Goal: Task Accomplishment & Management: Complete application form

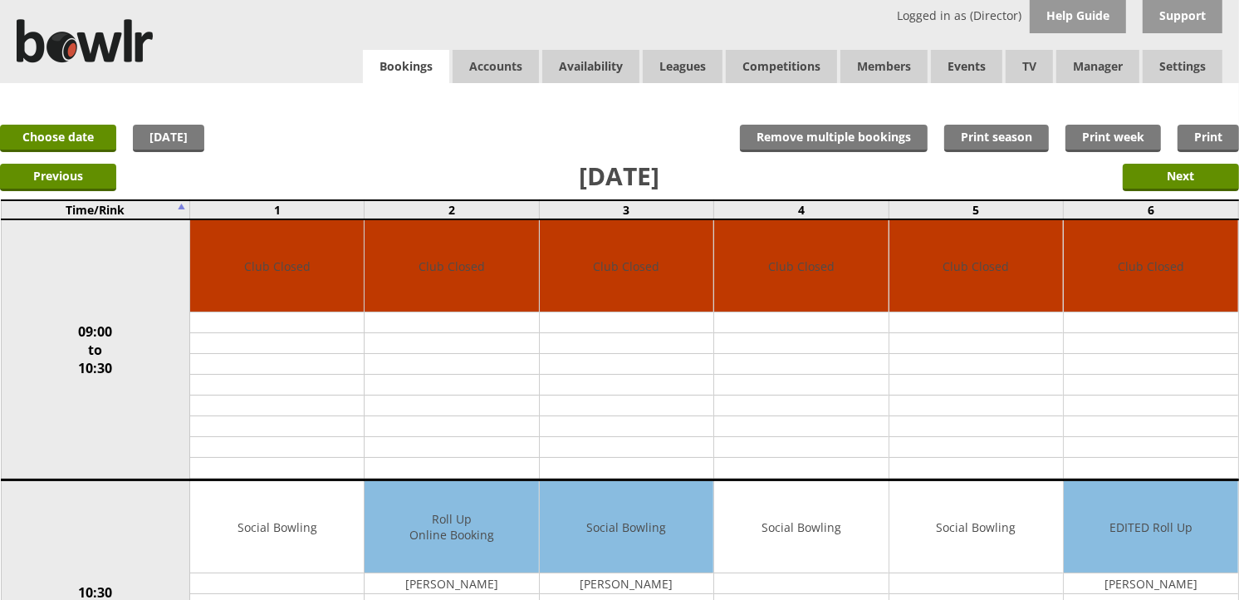
click at [400, 47] on div "Logged in as (Director) Help Guide Support Bookings Accounts Rink Takings Rink …" at bounding box center [619, 41] width 1239 height 83
click at [401, 54] on link "Bookings" at bounding box center [406, 67] width 86 height 34
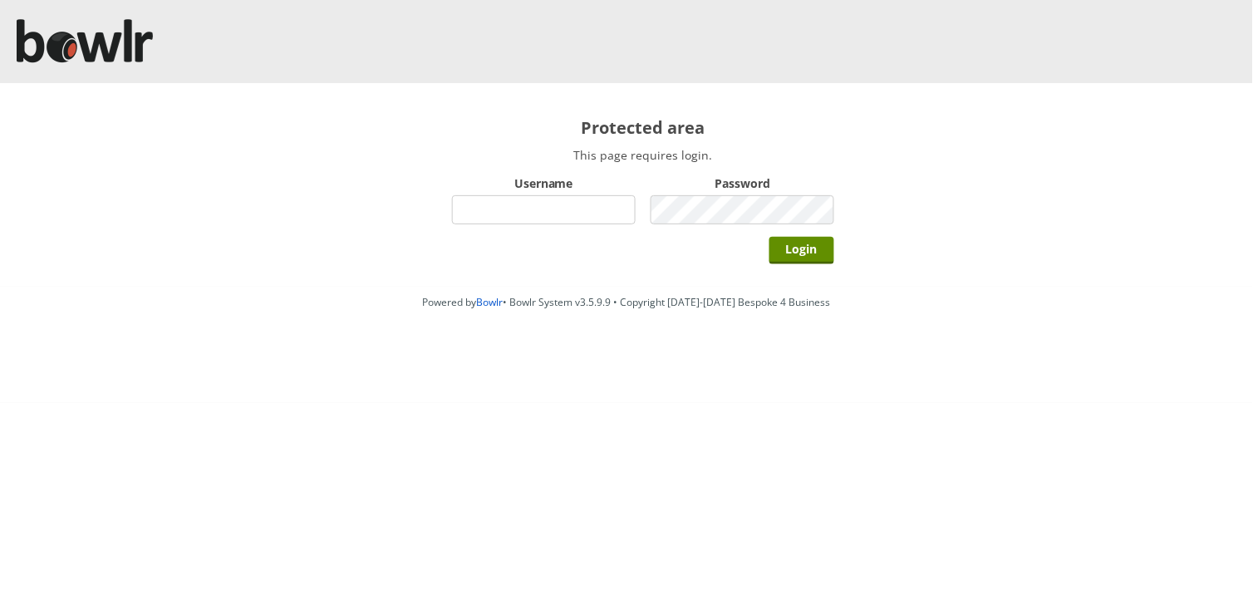
click at [527, 218] on input "Username" at bounding box center [544, 209] width 184 height 29
type input "hornseaindoorbowlsclub"
click at [769, 237] on input "Login" at bounding box center [801, 250] width 65 height 27
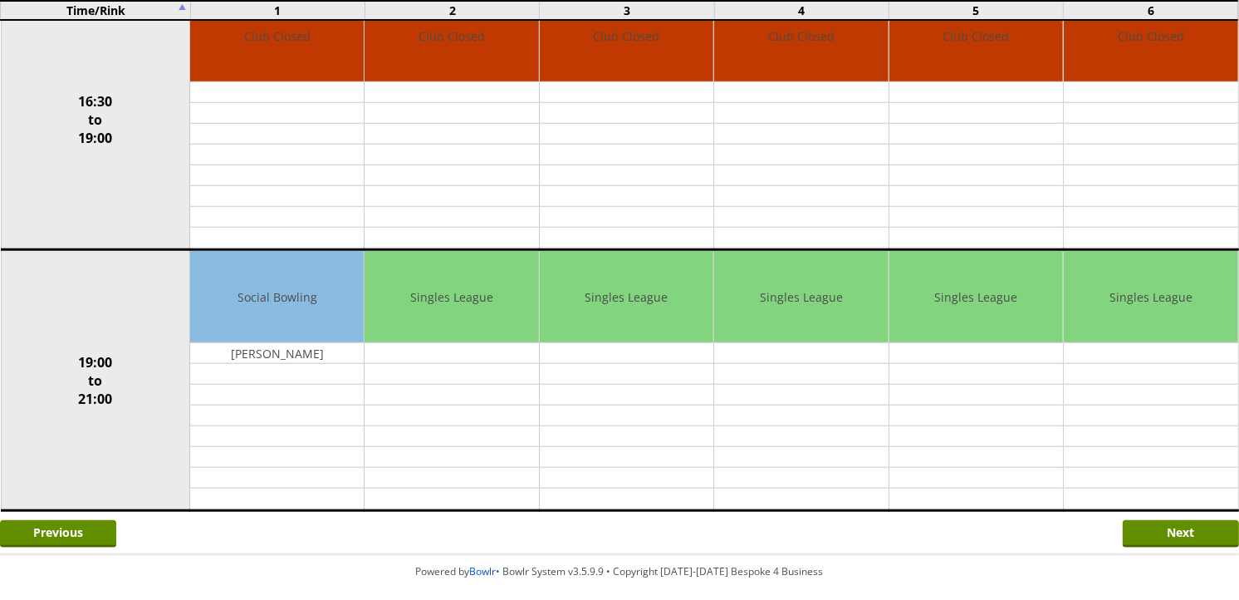
scroll to position [1344, 0]
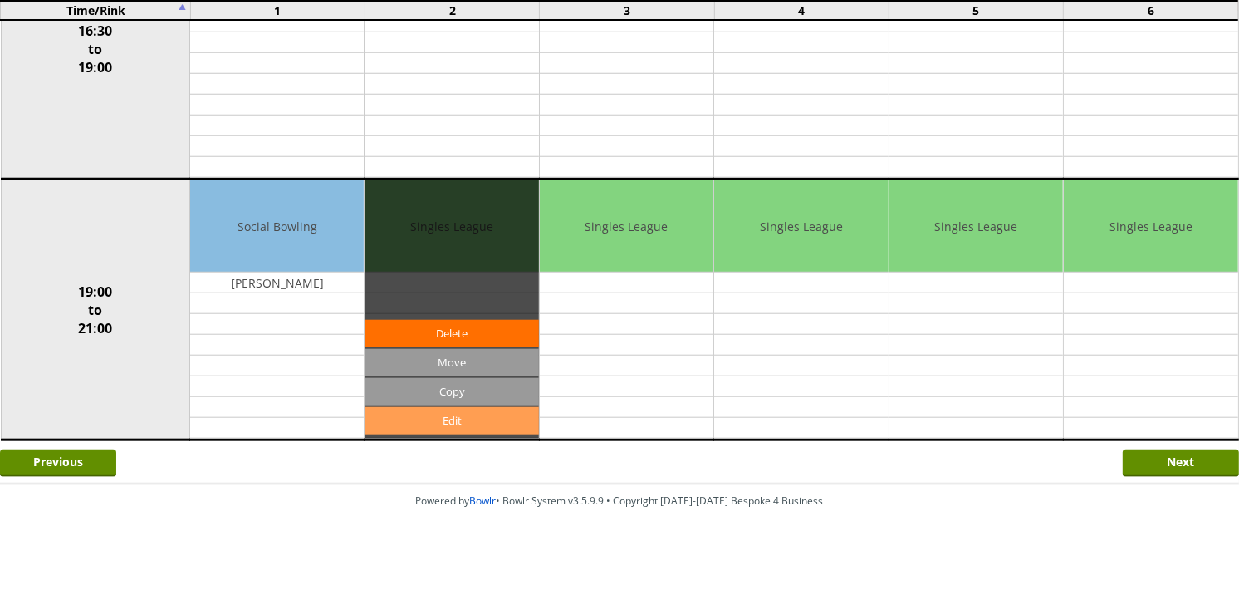
click at [464, 429] on link "Edit" at bounding box center [452, 420] width 174 height 27
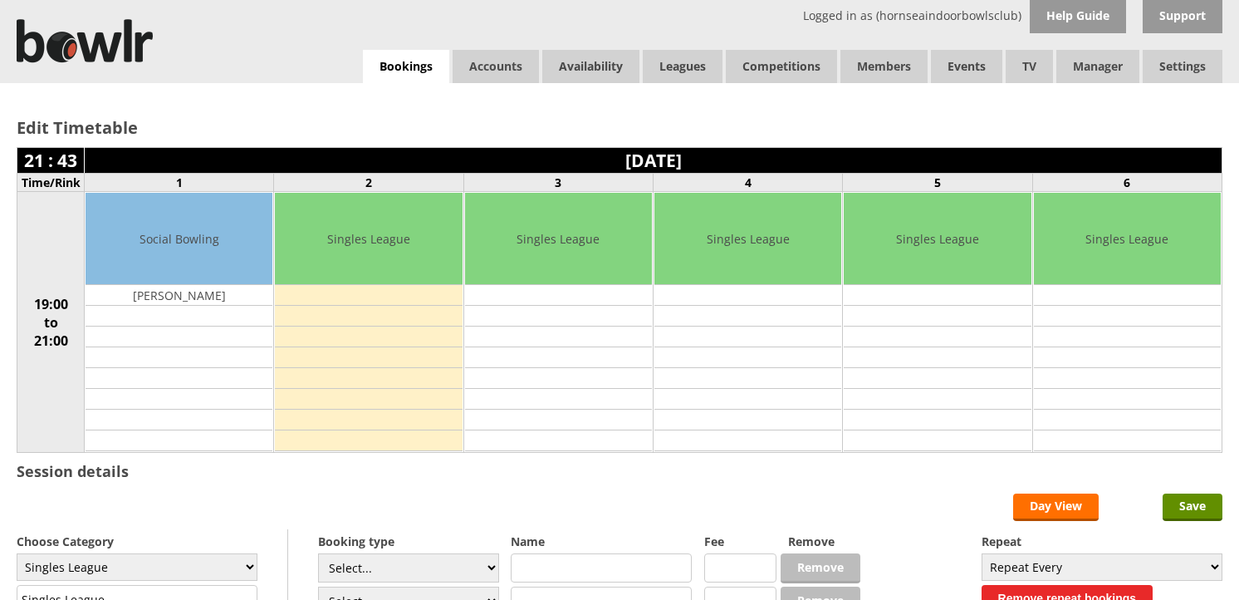
click at [394, 553] on select "Select... Club Competition (Member) Club Competition (Visitor) National (Member…" at bounding box center [408, 567] width 181 height 29
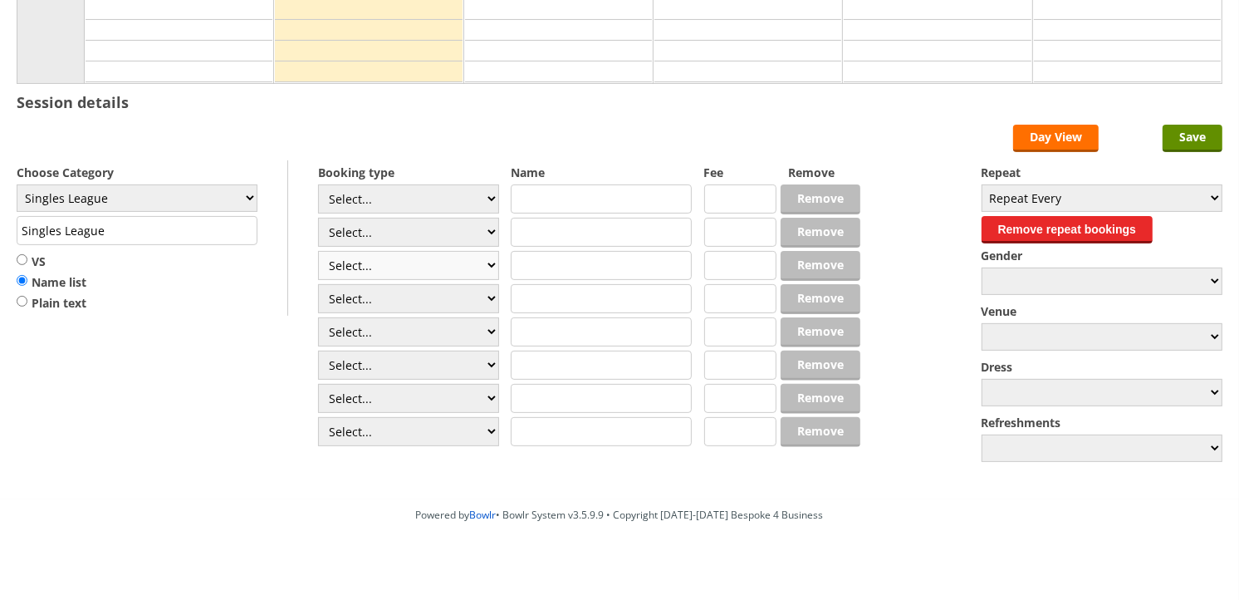
scroll to position [369, 0]
select select "1_54"
click at [318, 185] on select "Select... Club Competition (Member) Club Competition (Visitor) National (Member…" at bounding box center [408, 198] width 181 height 29
type input "3.0000"
click at [382, 241] on select "Select... Club Competition (Member) Club Competition (Visitor) National (Member…" at bounding box center [408, 232] width 181 height 29
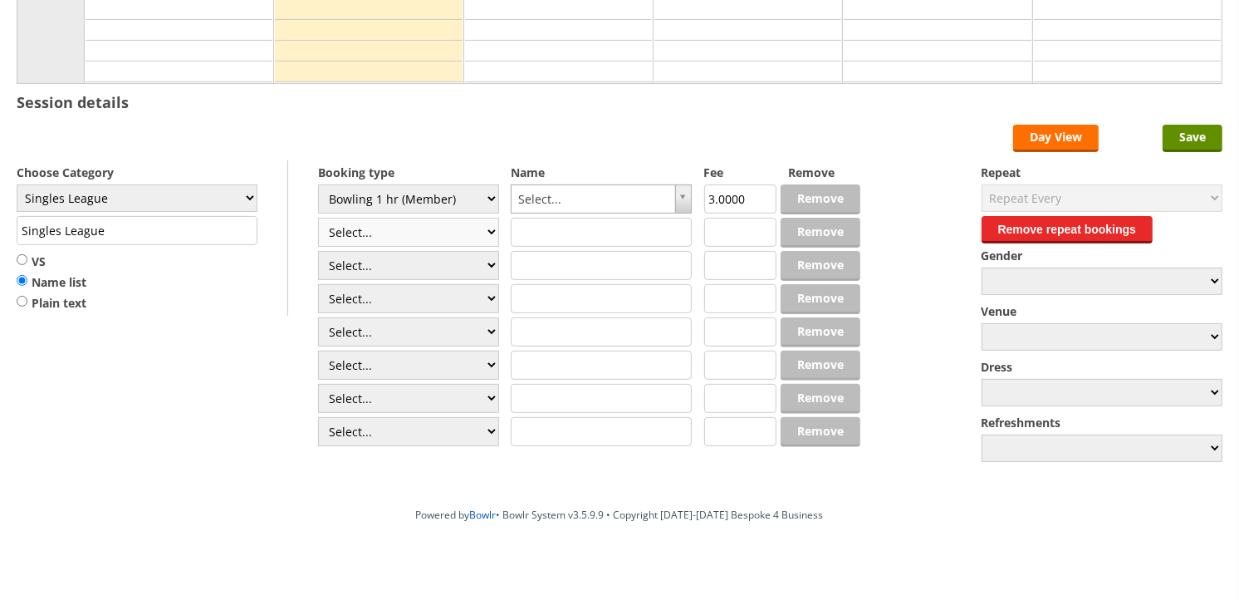
select select "1_54"
click at [318, 218] on select "Select... Club Competition (Member) Club Competition (Visitor) National (Member…" at bounding box center [408, 232] width 181 height 29
type input "3.0000"
click at [395, 268] on select "Select... Club Competition (Member) Club Competition (Visitor) National (Member…" at bounding box center [408, 265] width 181 height 29
select select "1_54"
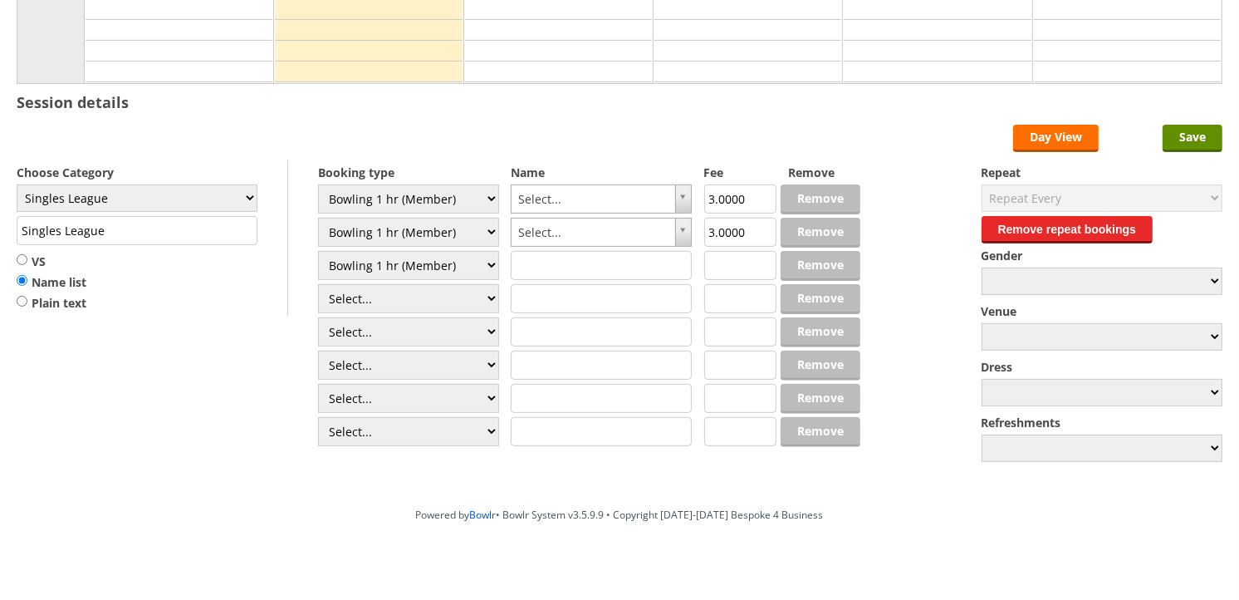
click at [318, 252] on select "Select... Club Competition (Member) Club Competition (Visitor) National (Member…" at bounding box center [408, 265] width 181 height 29
type input "3.0000"
click at [380, 306] on select "Select... Club Competition (Member) Club Competition (Visitor) National (Member…" at bounding box center [408, 298] width 181 height 29
select select "1_54"
click at [318, 285] on select "Select... Club Competition (Member) Club Competition (Visitor) National (Member…" at bounding box center [408, 298] width 181 height 29
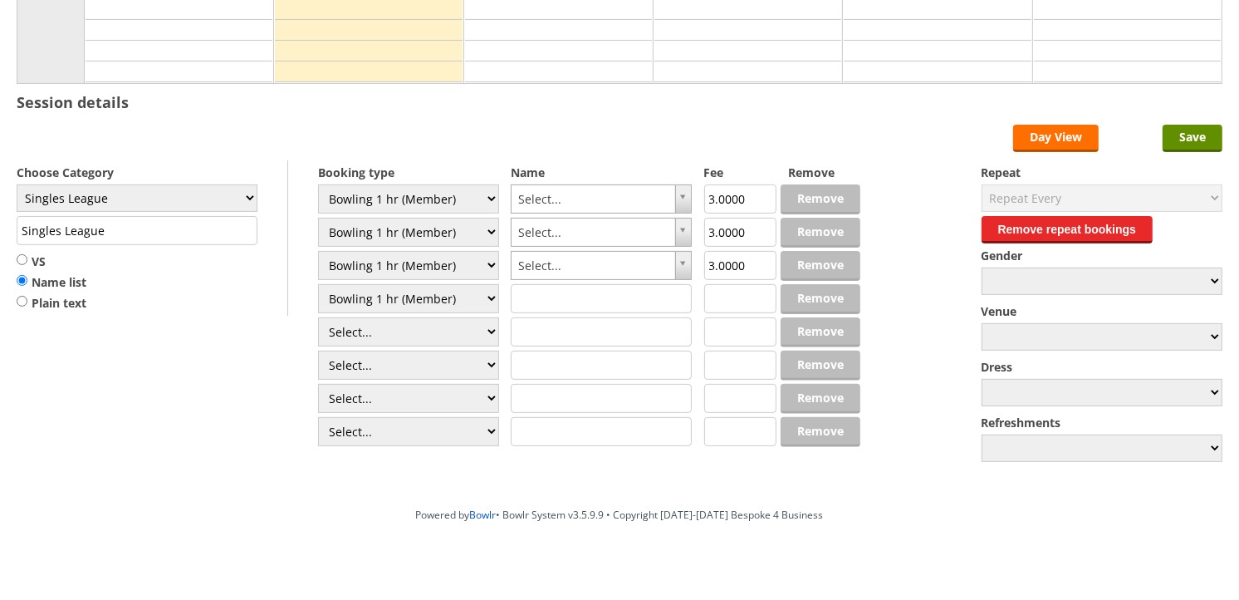
type input "3.0000"
click at [382, 333] on select "Select... Club Competition (Member) Club Competition (Visitor) National (Member…" at bounding box center [408, 331] width 181 height 29
select select "1_54"
click at [318, 318] on select "Select... Club Competition (Member) Club Competition (Visitor) National (Member…" at bounding box center [408, 331] width 181 height 29
type input "3.0000"
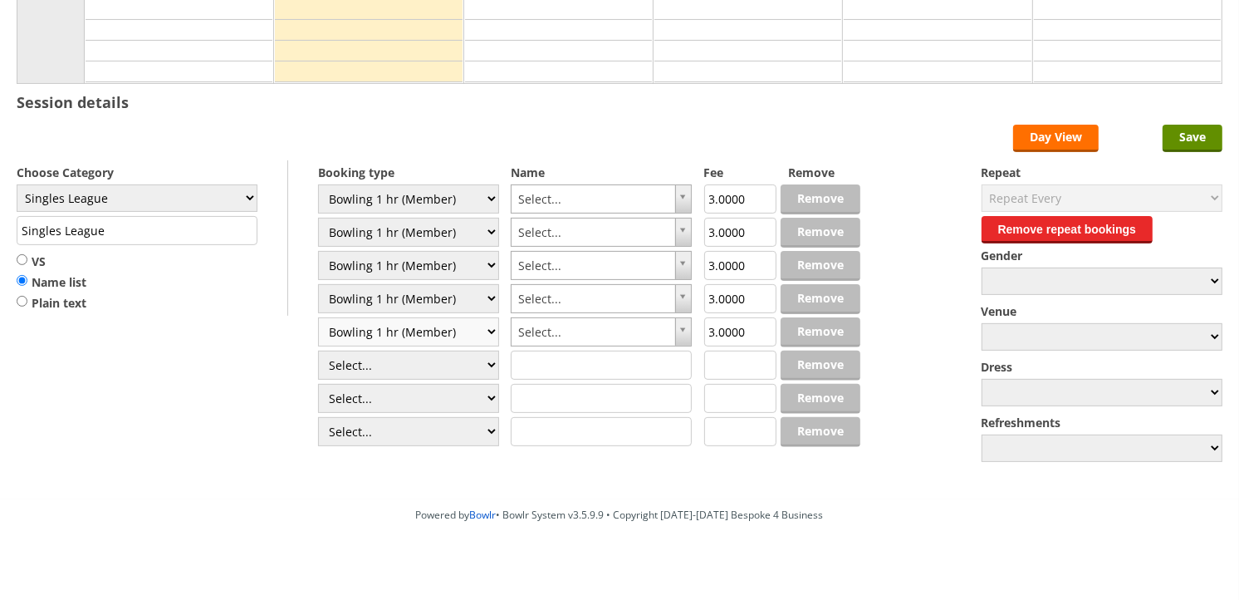
click at [380, 343] on select "Select... Club Competition (Member) Club Competition (Visitor) National (Member…" at bounding box center [408, 331] width 181 height 29
click at [375, 369] on select "Select... Club Competition (Member) Club Competition (Visitor) National (Member…" at bounding box center [408, 365] width 181 height 29
select select "1_54"
click at [318, 351] on select "Select... Club Competition (Member) Club Competition (Visitor) National (Member…" at bounding box center [408, 365] width 181 height 29
type input "3.0000"
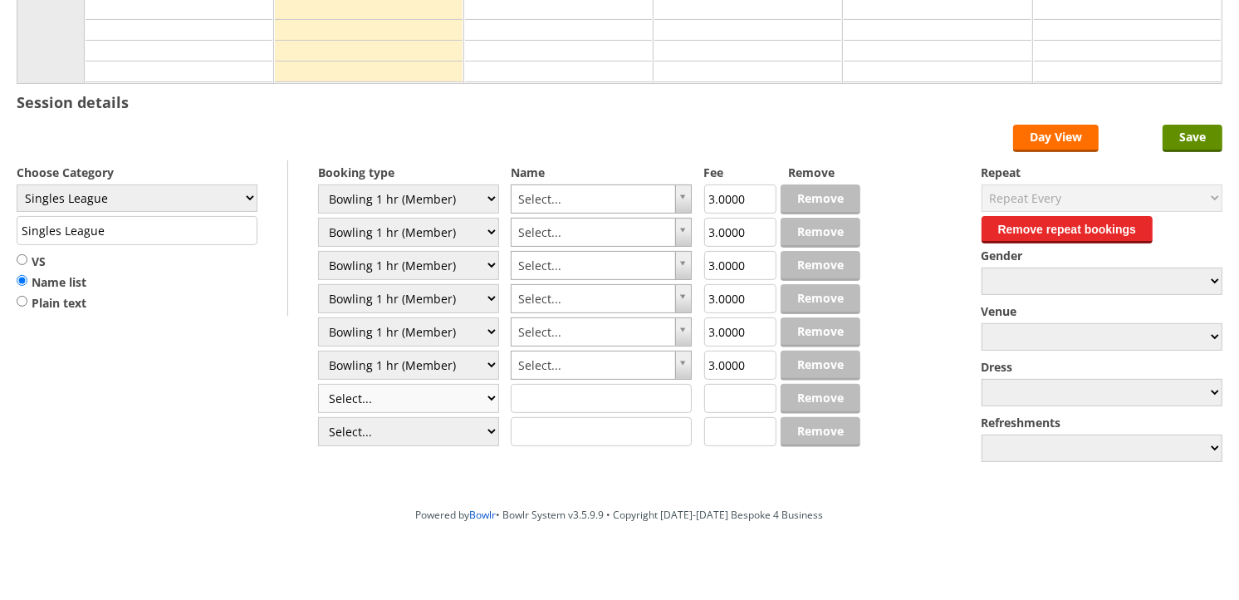
click at [376, 395] on select "Select... Club Competition (Member) Club Competition (Visitor) National (Member…" at bounding box center [408, 398] width 181 height 29
select select "1_54"
click at [318, 385] on select "Select... Club Competition (Member) Club Competition (Visitor) National (Member…" at bounding box center [408, 398] width 181 height 29
type input "3.0000"
click at [366, 432] on select "Select... Club Competition (Member) Club Competition (Visitor) National (Member…" at bounding box center [408, 431] width 181 height 29
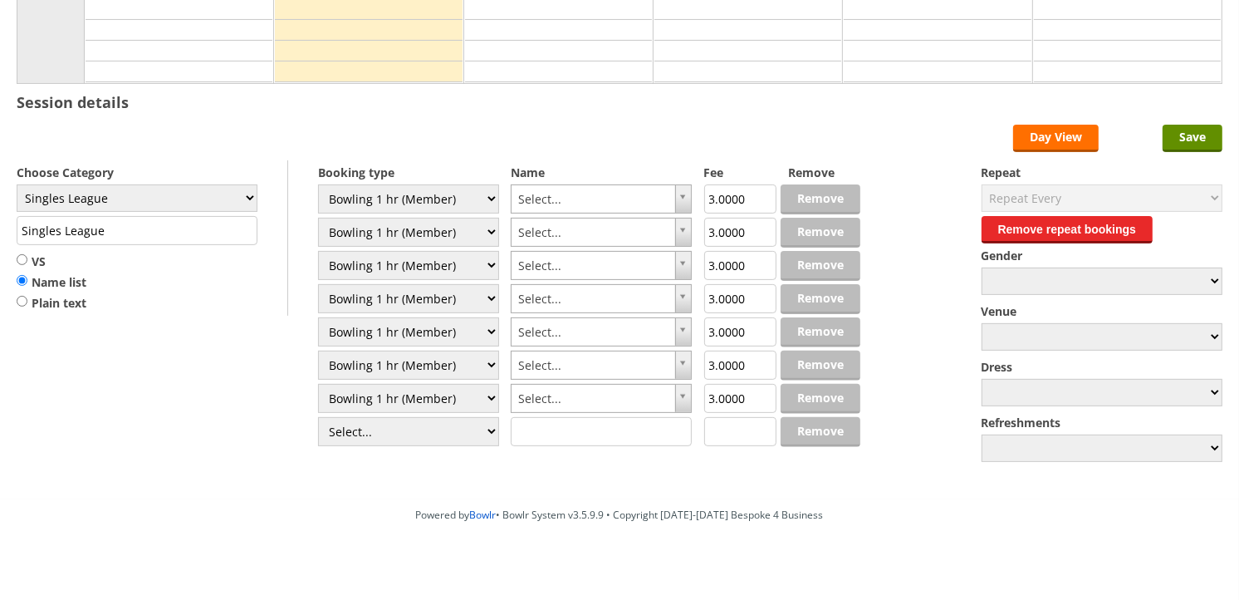
select select "1_54"
click at [318, 418] on select "Select... Club Competition (Member) Club Competition (Visitor) National (Member…" at bounding box center [408, 431] width 181 height 29
type input "3.0000"
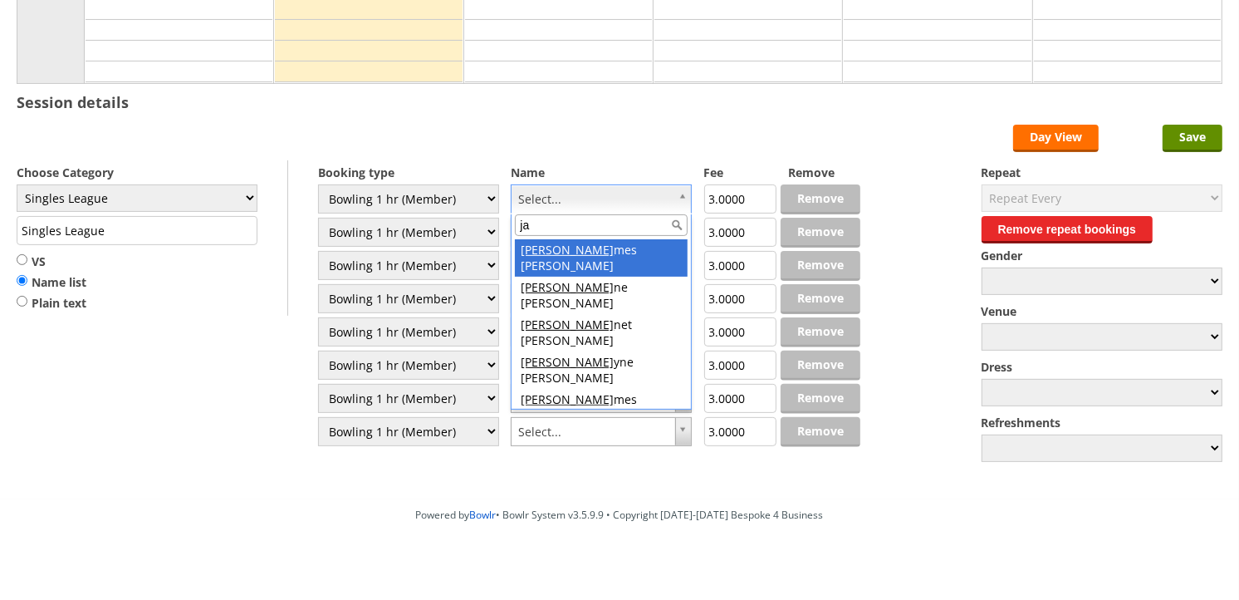
type input "ja"
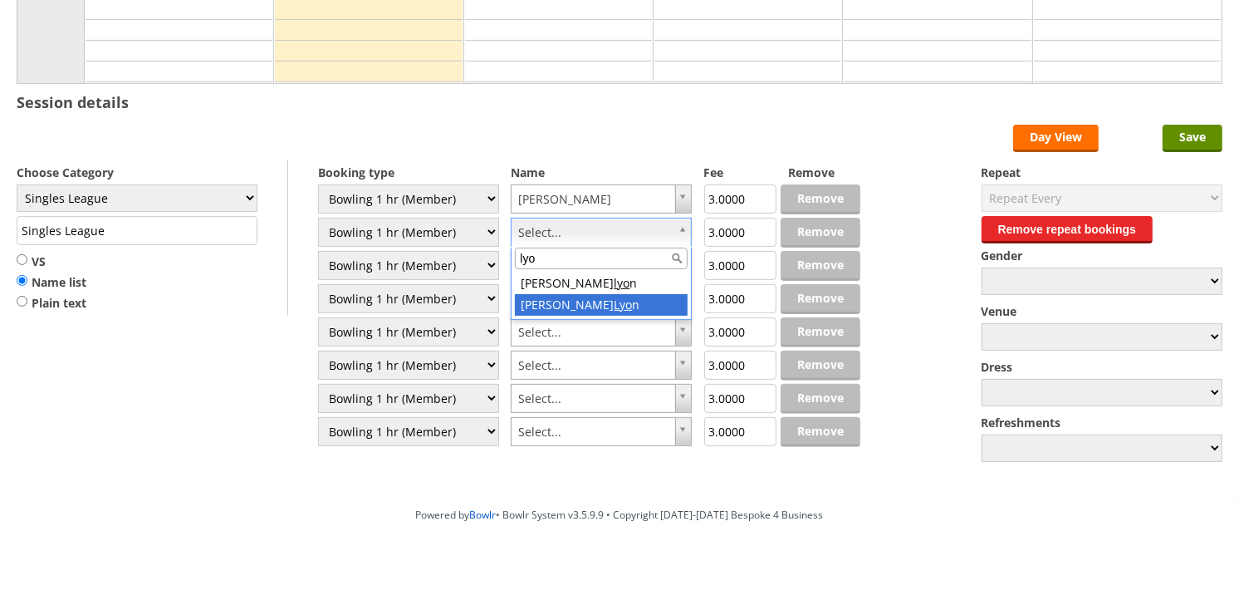
type input "lyo"
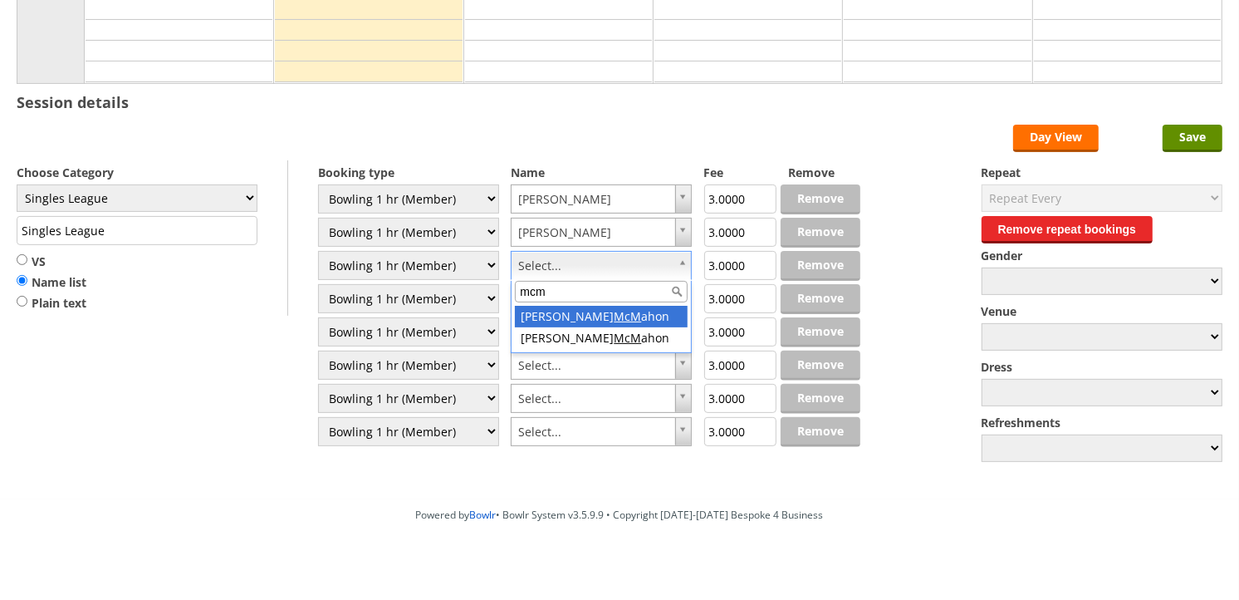
type input "mcm"
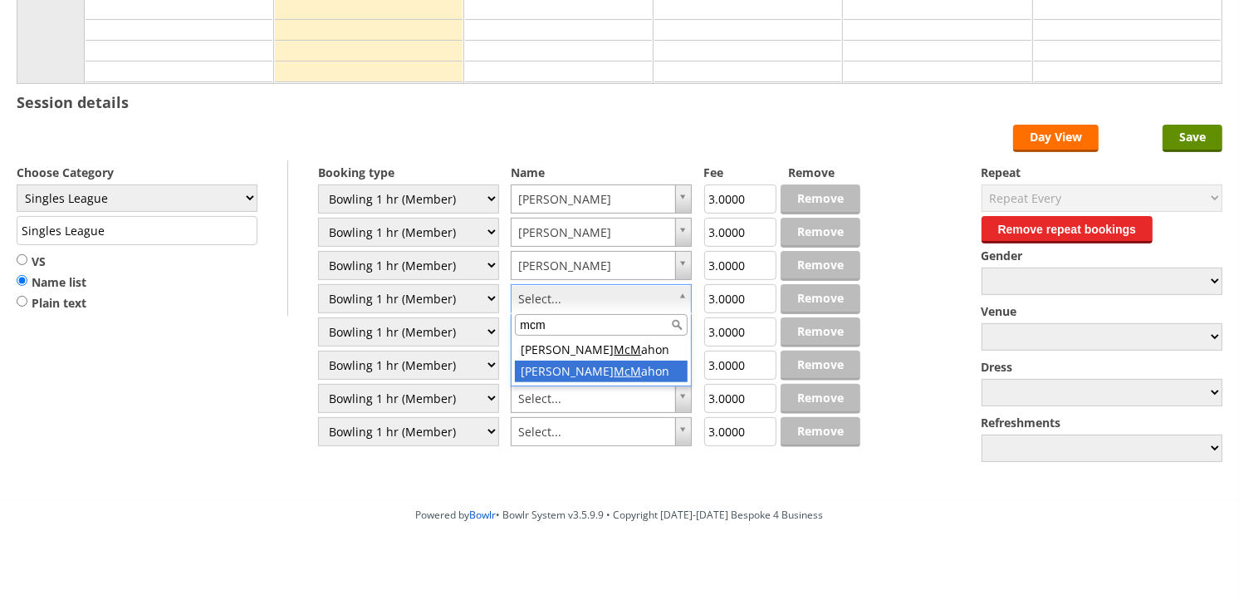
type input "mcm"
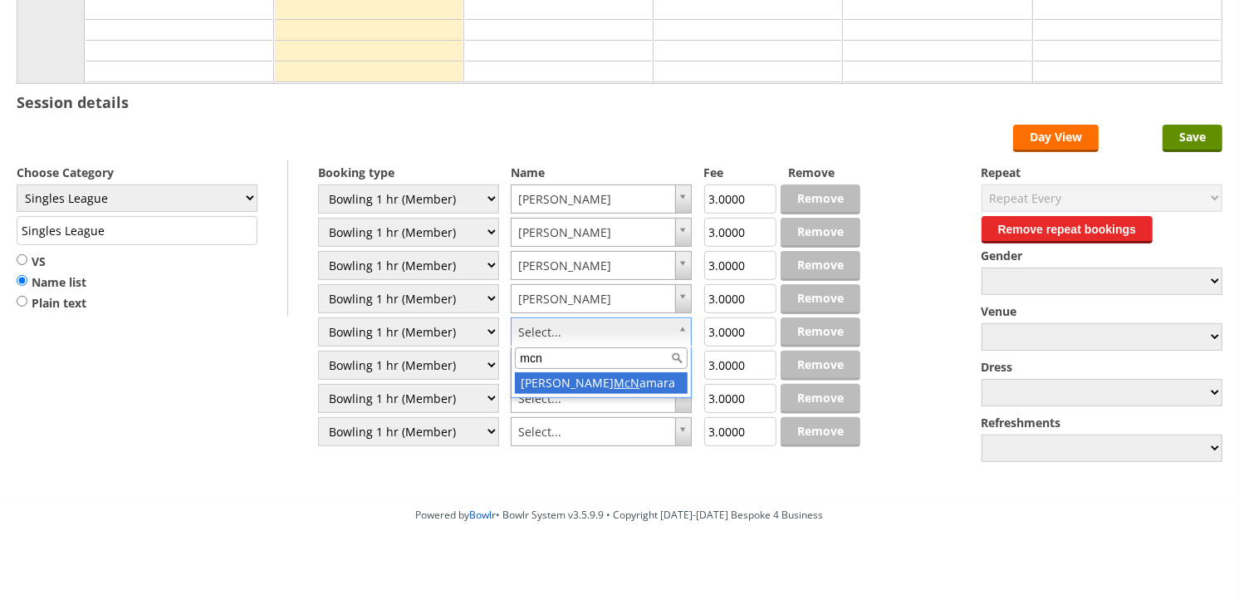
type input "mcn"
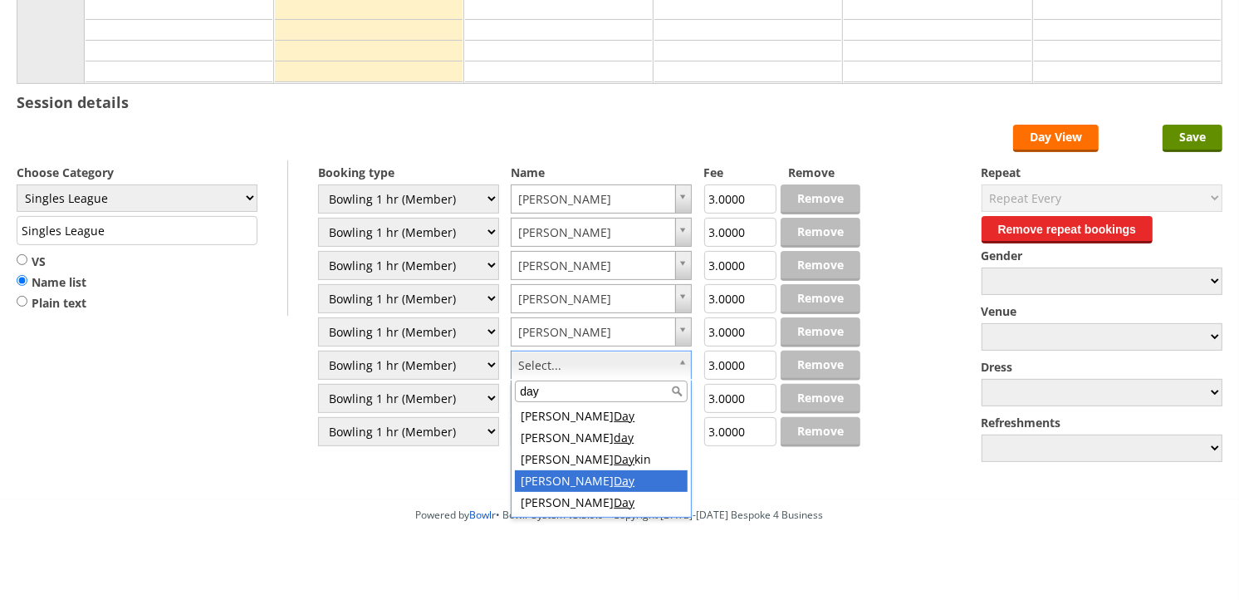
type input "day"
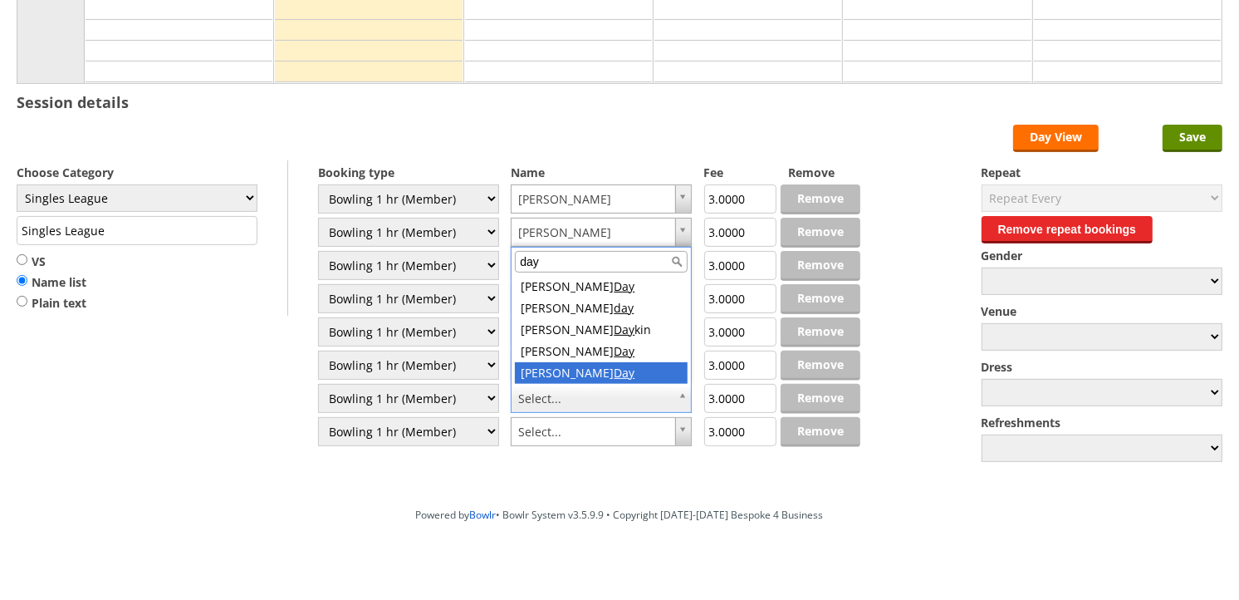
type input "day"
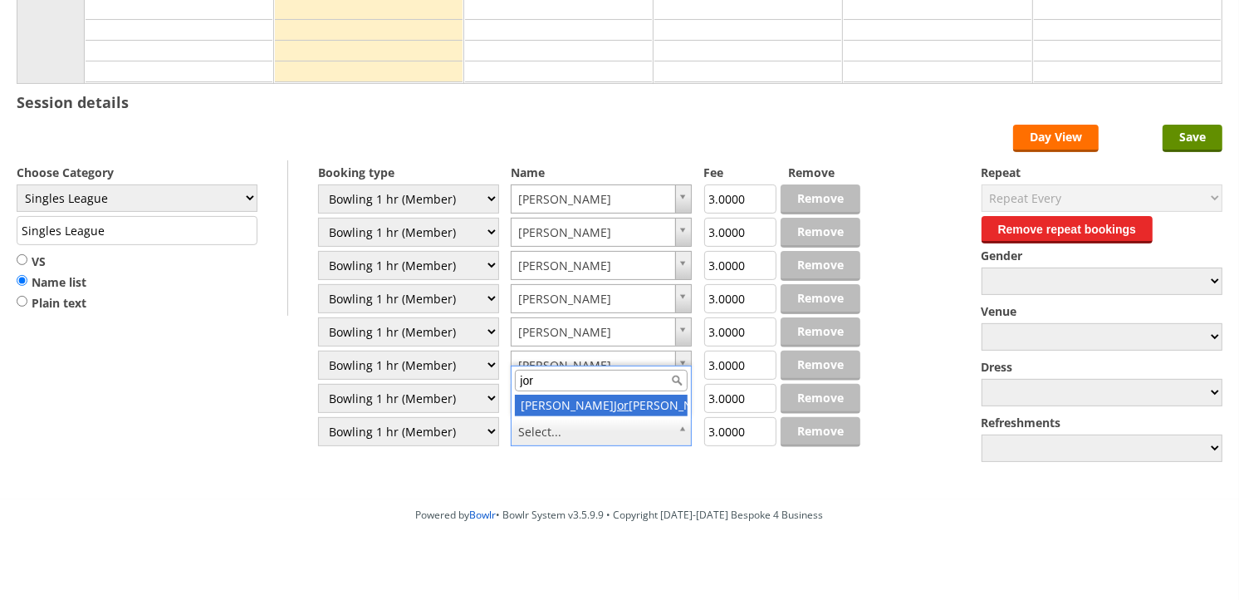
type input "jor"
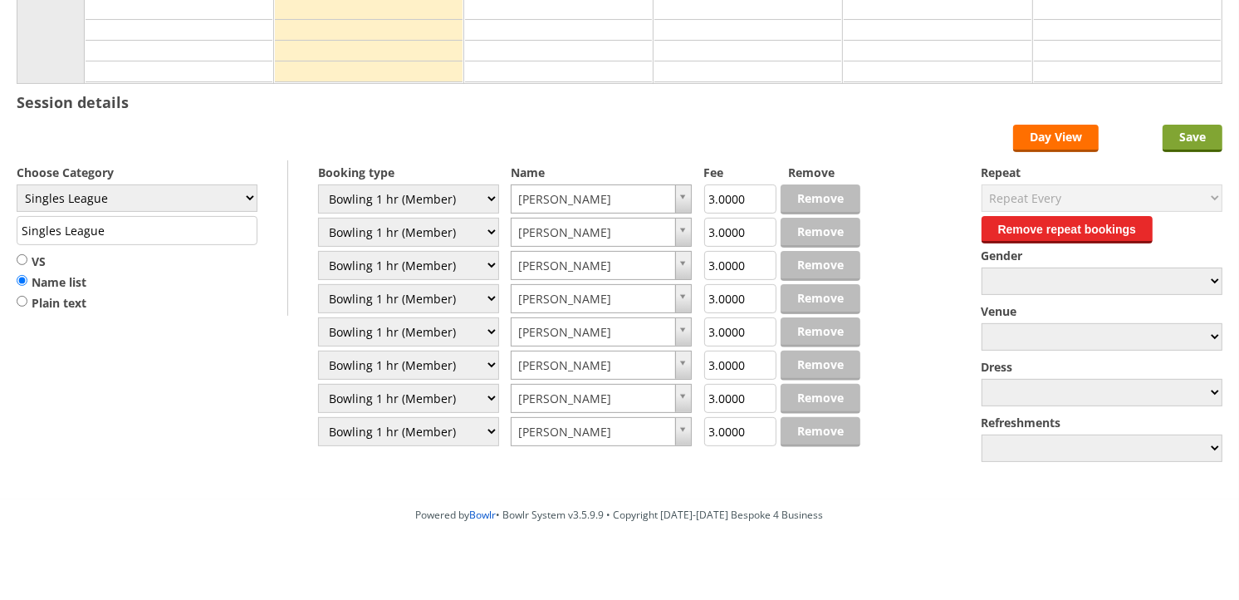
click at [1184, 150] on input "Save" at bounding box center [1193, 138] width 60 height 27
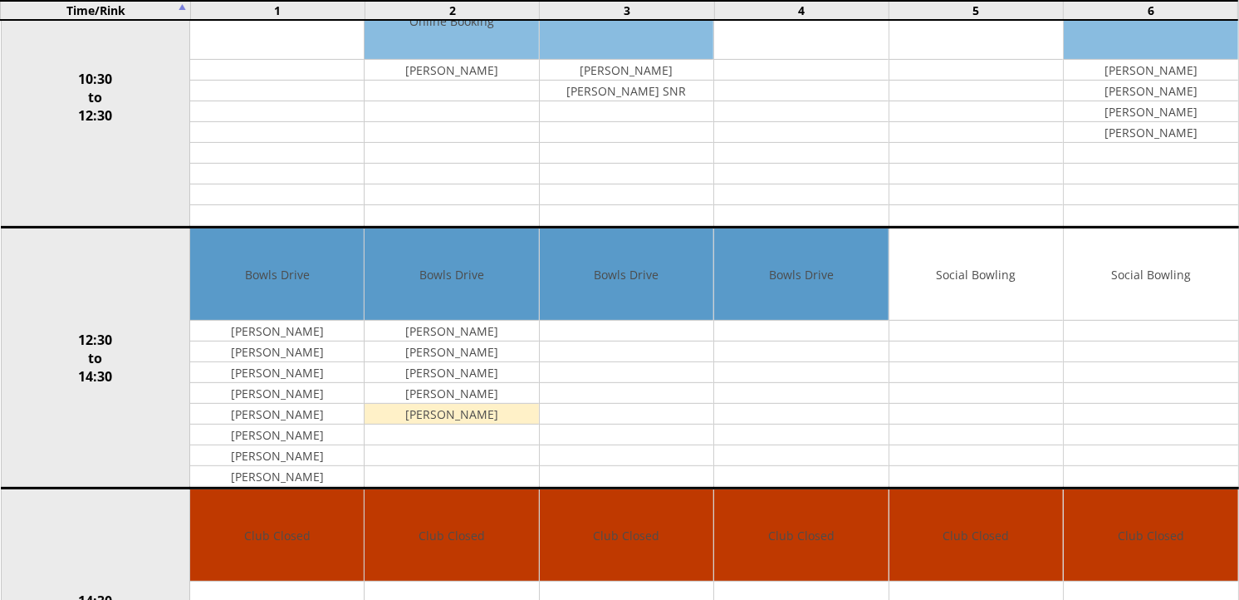
scroll to position [52, 0]
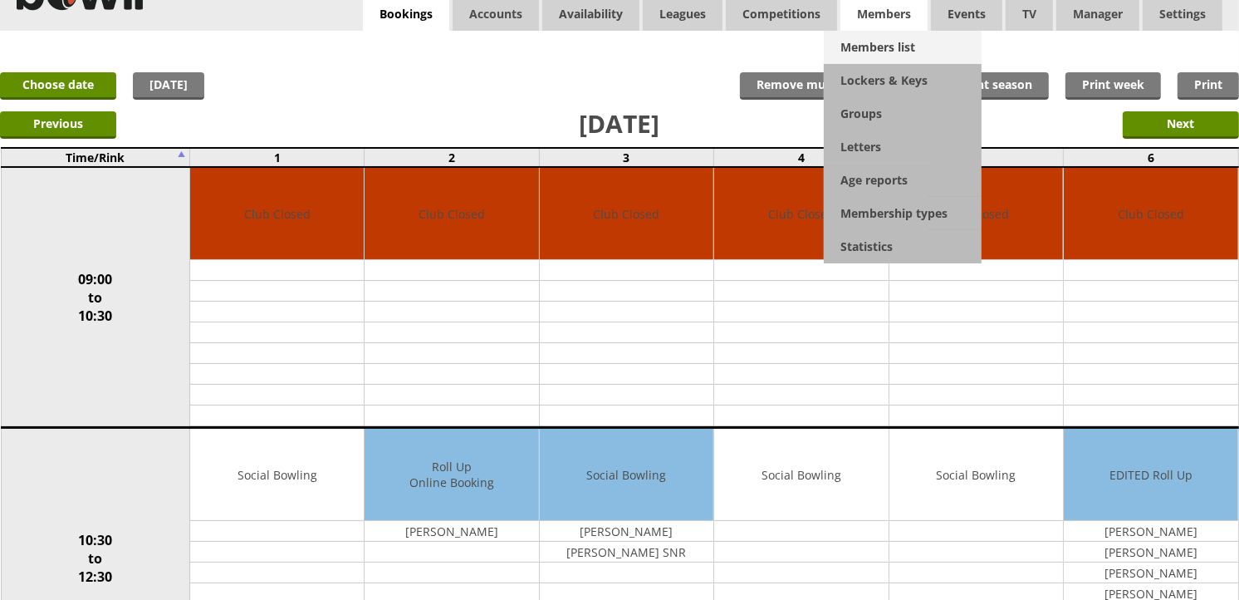
click at [894, 42] on link "Members list" at bounding box center [903, 47] width 158 height 33
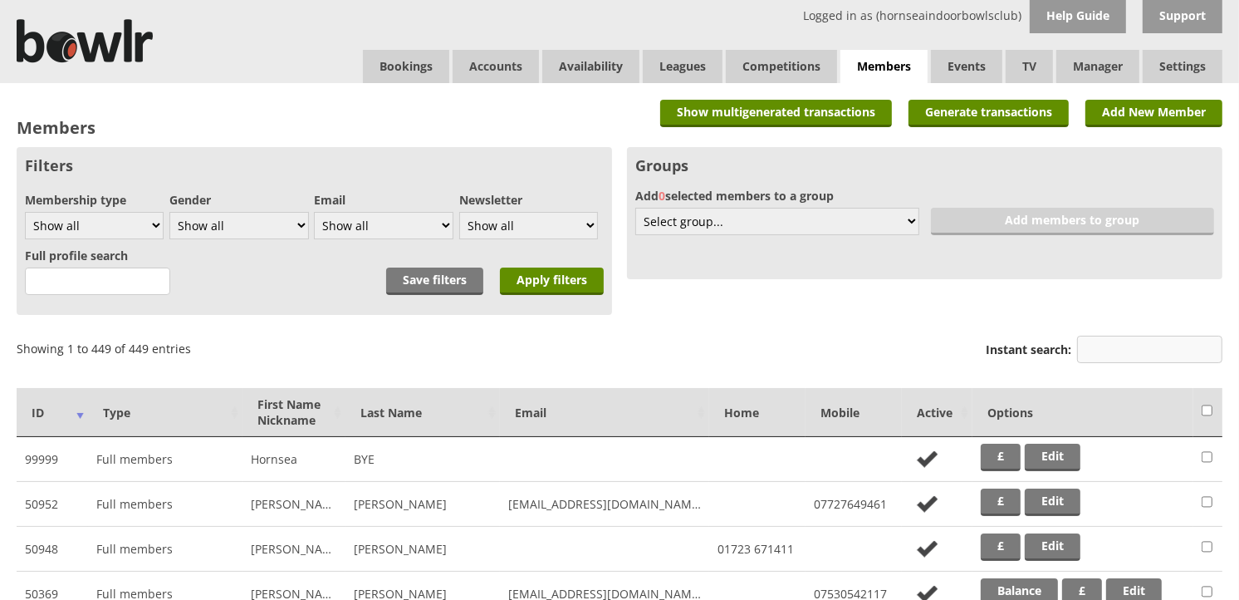
click at [1103, 356] on input "Instant search:" at bounding box center [1149, 349] width 145 height 27
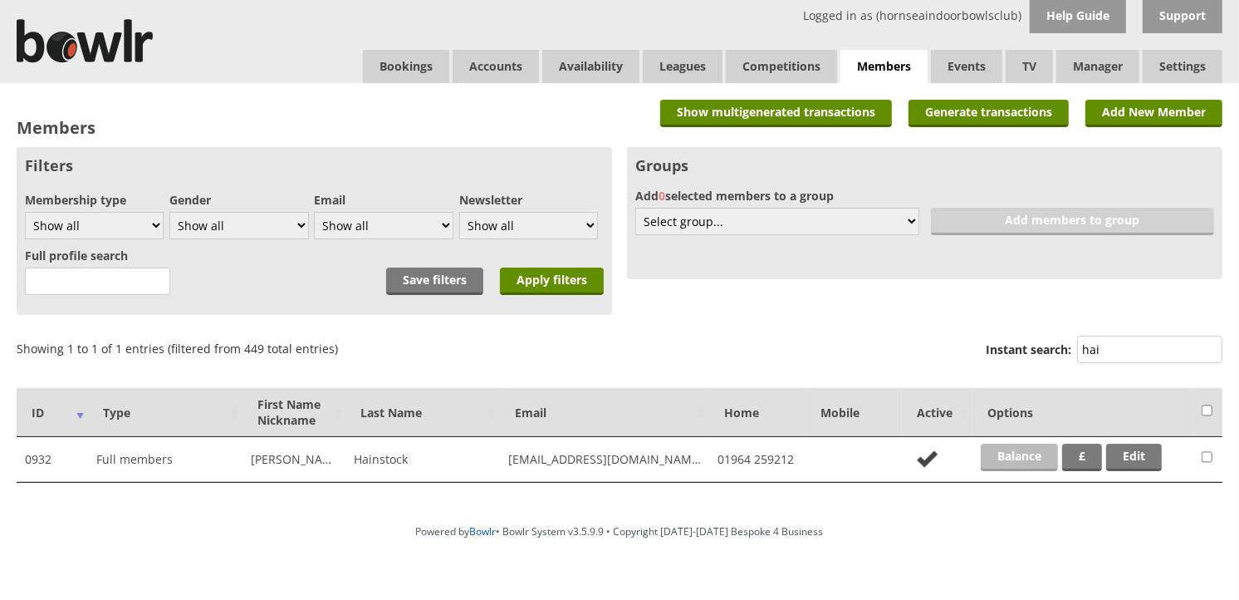
type input "hai"
click at [1028, 459] on link "Balance" at bounding box center [1019, 457] width 77 height 27
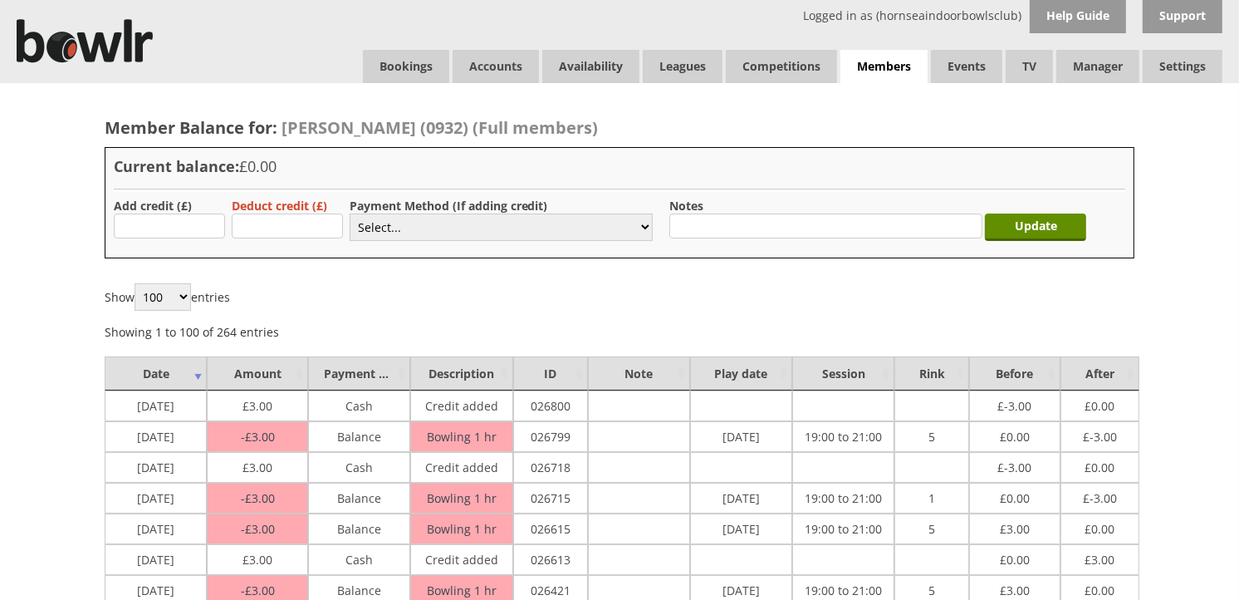
type input "3"
click at [376, 218] on select "Select... Cash Card Cheque Bank Transfer Other Member Card Gift Voucher Balance" at bounding box center [501, 226] width 303 height 27
select select "1"
click at [350, 213] on select "Select... Cash Card Cheque Bank Transfer Other Member Card Gift Voucher Balance" at bounding box center [501, 226] width 303 height 27
click at [1038, 222] on input "Update" at bounding box center [1035, 226] width 101 height 27
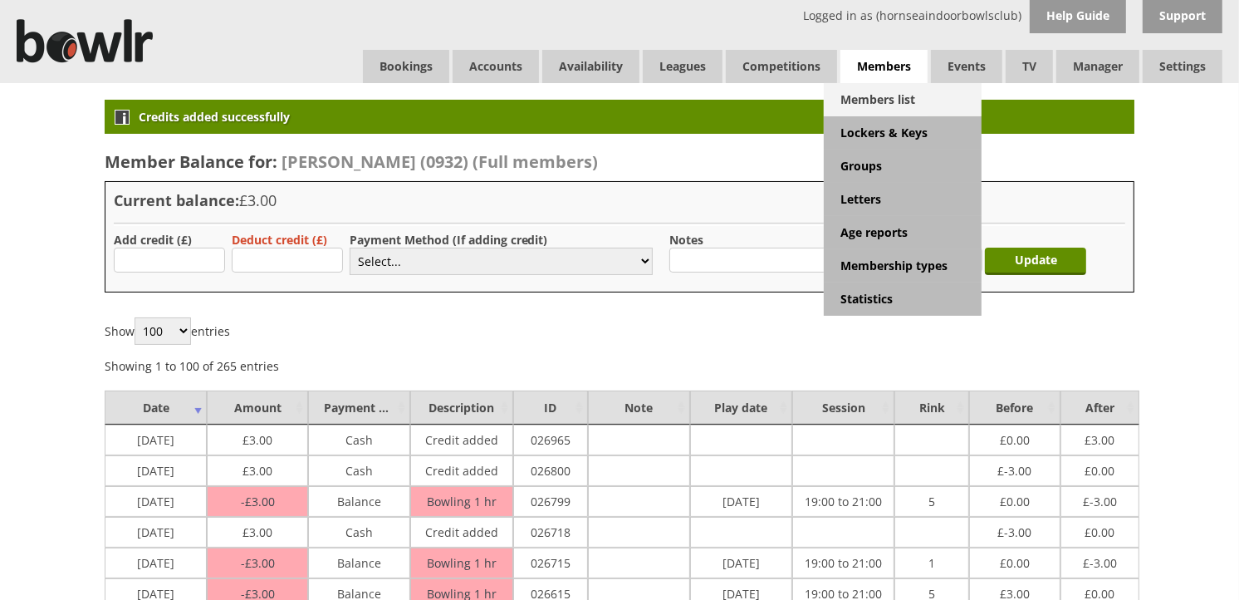
click at [898, 90] on link "Members list" at bounding box center [903, 99] width 158 height 33
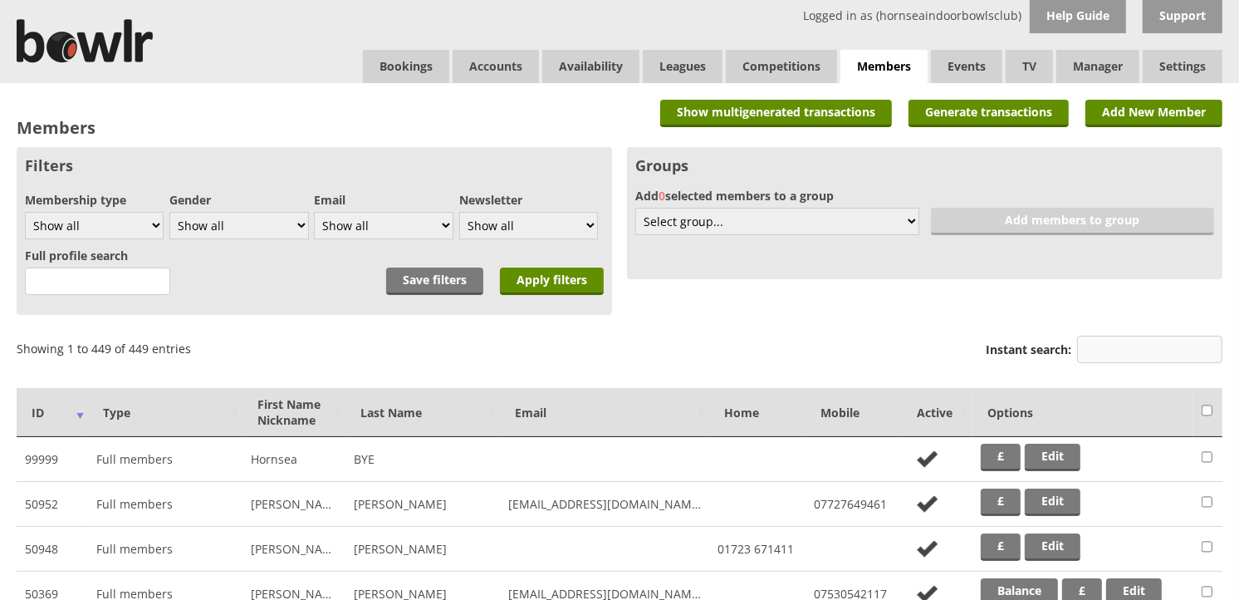
click at [1101, 345] on input "Instant search:" at bounding box center [1149, 349] width 145 height 27
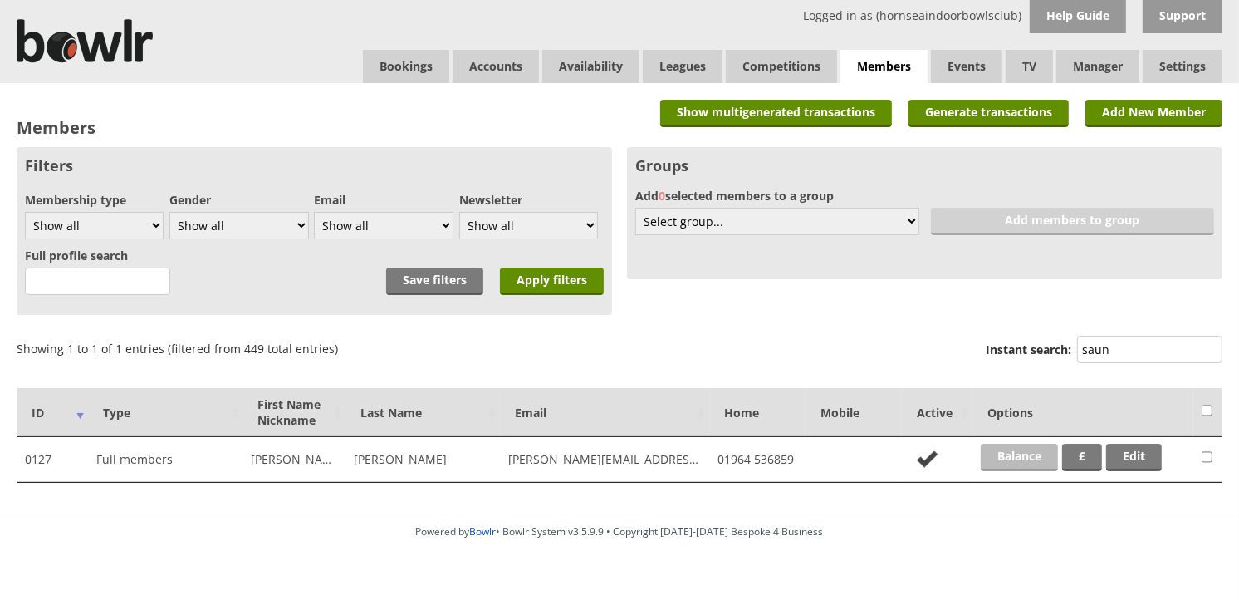
type input "saun"
click at [1024, 453] on link "Balance" at bounding box center [1019, 457] width 77 height 27
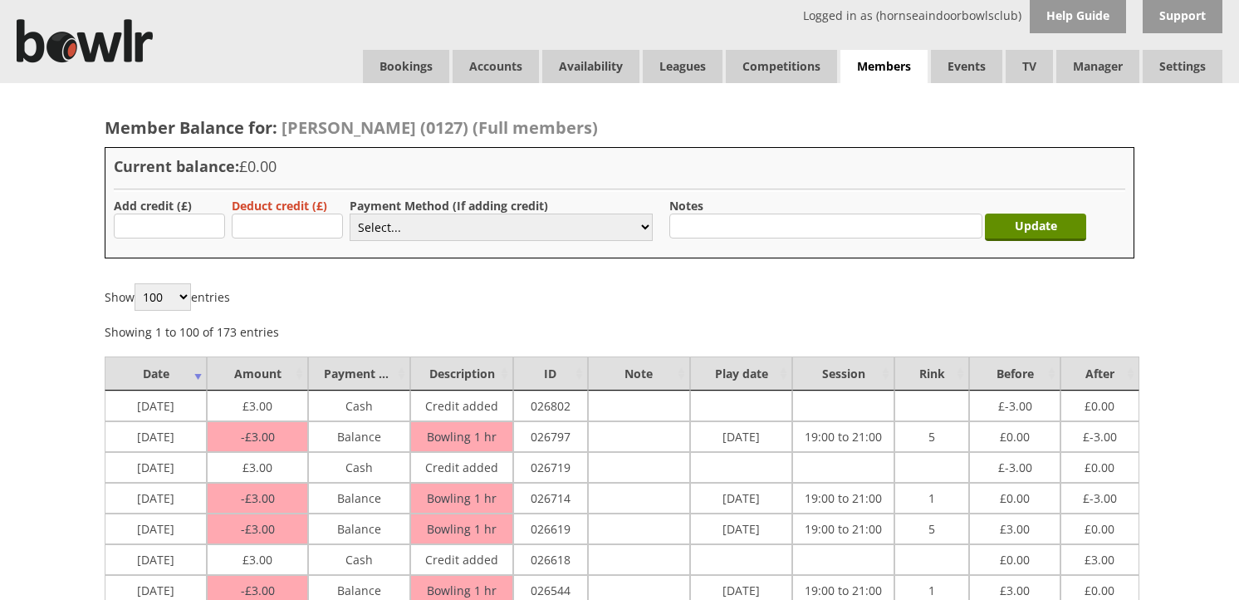
type input "3"
click at [396, 230] on select "Select... Cash Card Cheque Bank Transfer Other Member Card Gift Voucher Balance" at bounding box center [501, 226] width 303 height 27
select select "1"
click at [350, 213] on select "Select... Cash Card Cheque Bank Transfer Other Member Card Gift Voucher Balance" at bounding box center [501, 226] width 303 height 27
click at [1023, 231] on input "Update" at bounding box center [1035, 226] width 101 height 27
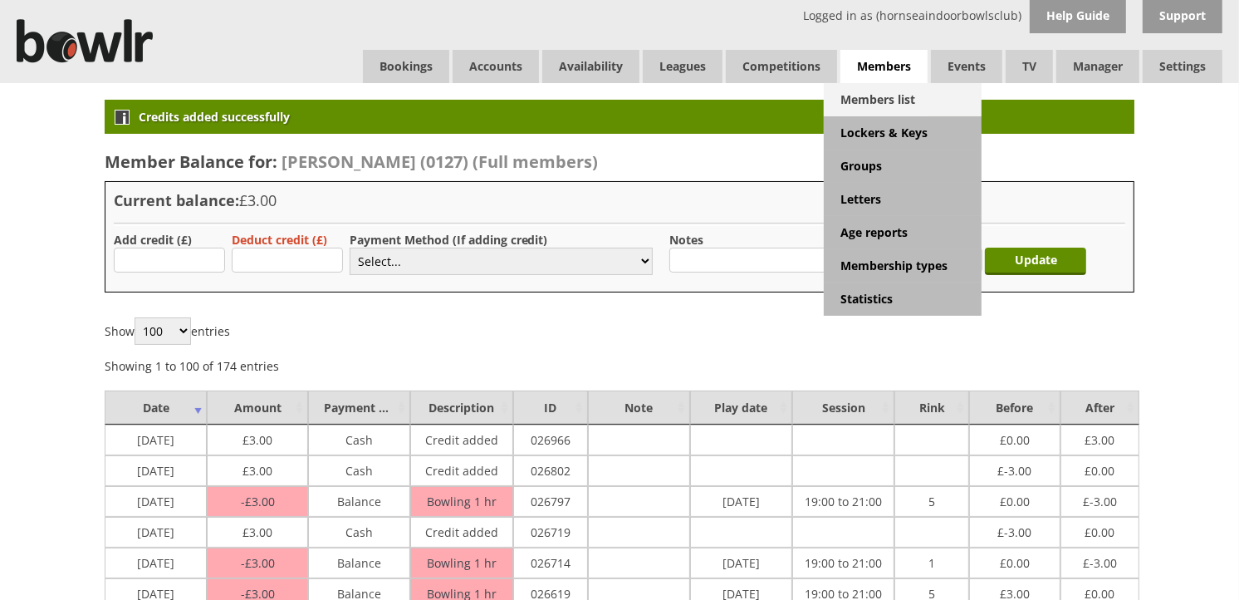
click at [872, 96] on link "Members list" at bounding box center [903, 99] width 158 height 33
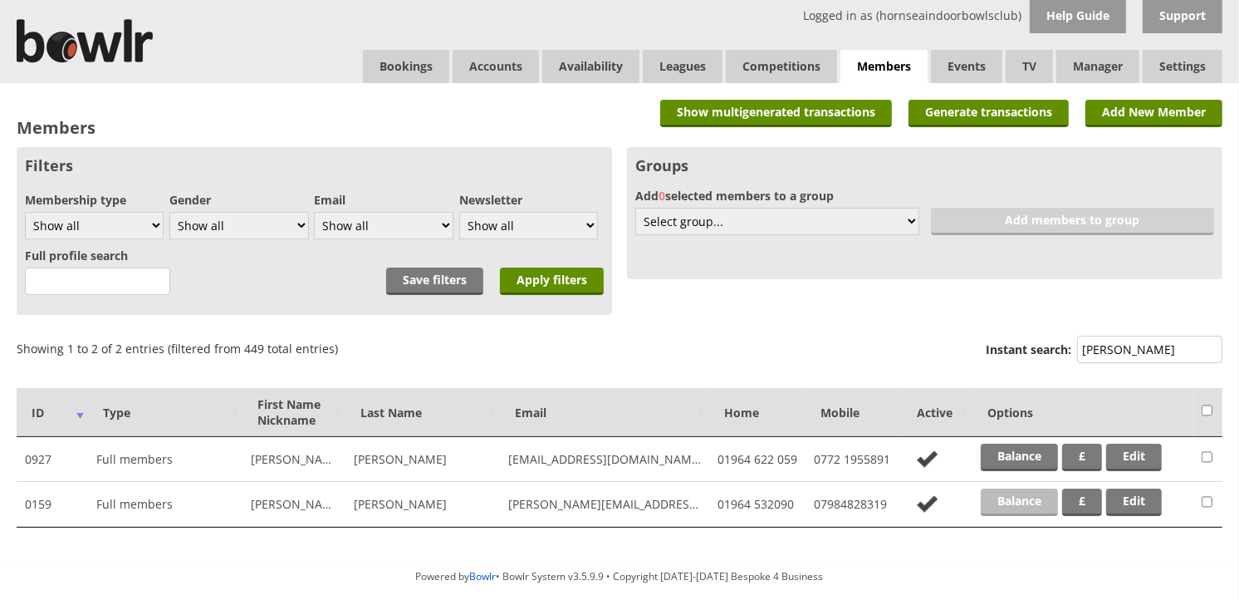
type input "[PERSON_NAME]"
click at [1030, 498] on link "Balance" at bounding box center [1019, 501] width 77 height 27
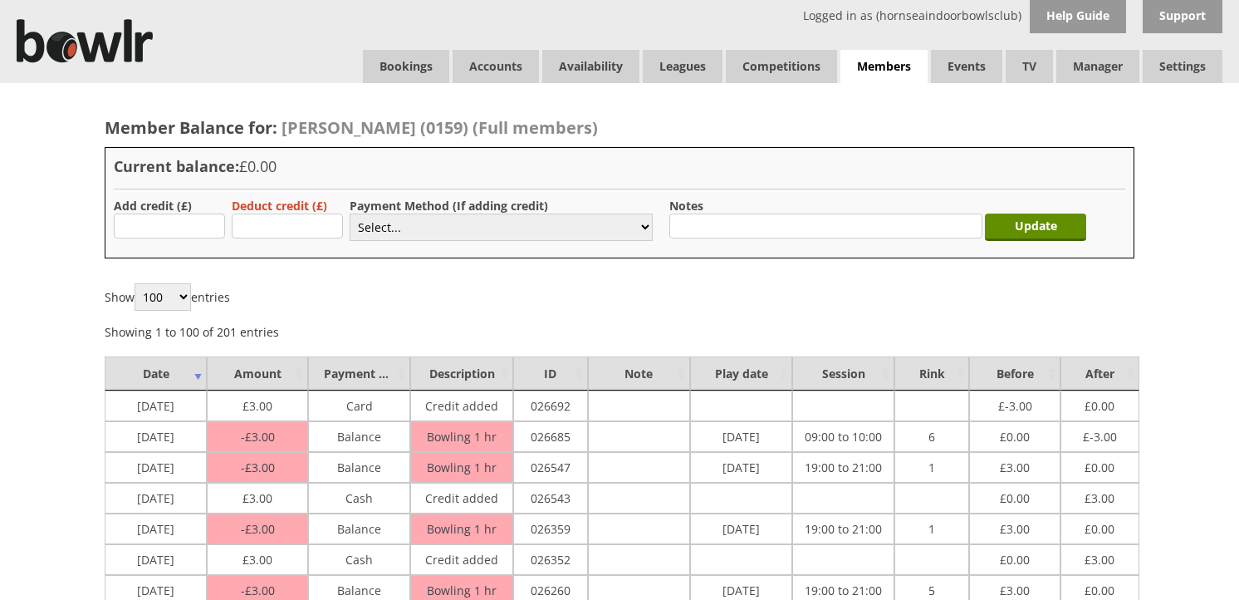
type input "3"
click at [383, 233] on select "Select... Cash Card Cheque Bank Transfer Other Member Card Gift Voucher Balance" at bounding box center [501, 226] width 303 height 27
select select "1"
click at [350, 213] on select "Select... Cash Card Cheque Bank Transfer Other Member Card Gift Voucher Balance" at bounding box center [501, 226] width 303 height 27
click at [1017, 222] on input "Update" at bounding box center [1035, 226] width 101 height 27
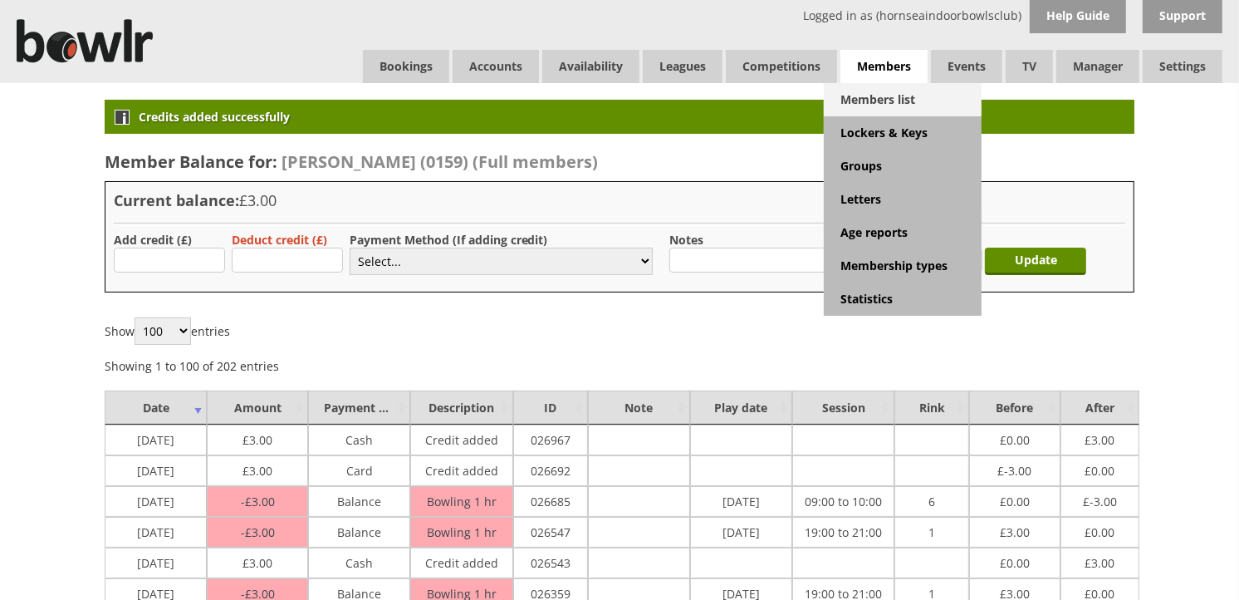
click at [881, 87] on link "Members list" at bounding box center [903, 99] width 158 height 33
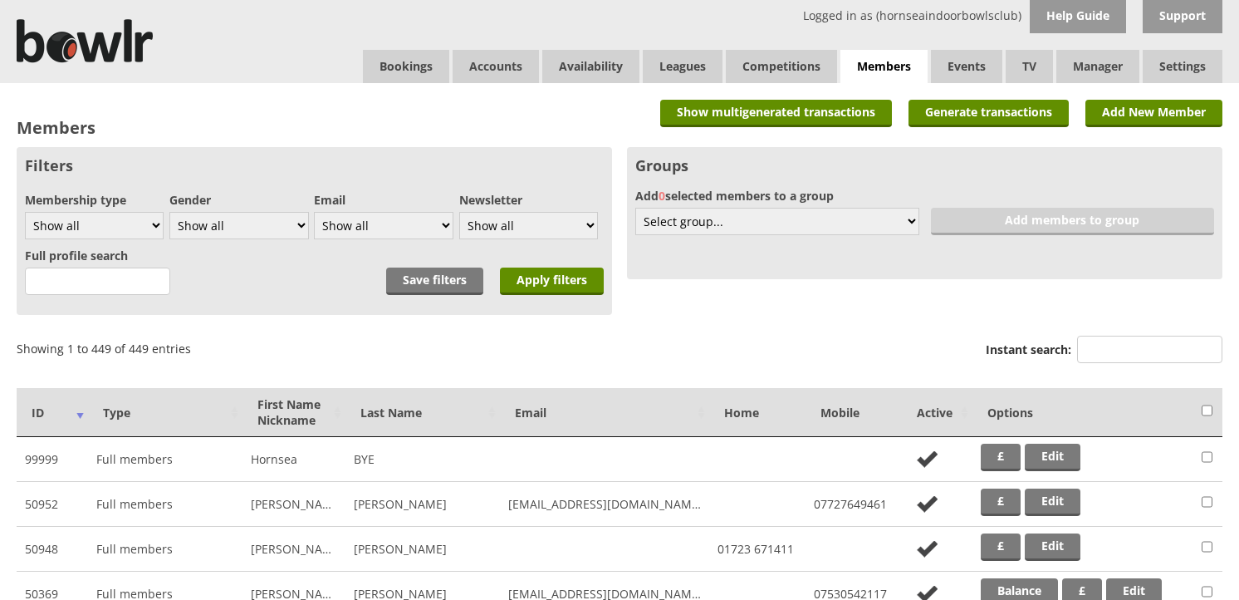
click at [1114, 349] on input "Instant search:" at bounding box center [1149, 349] width 145 height 27
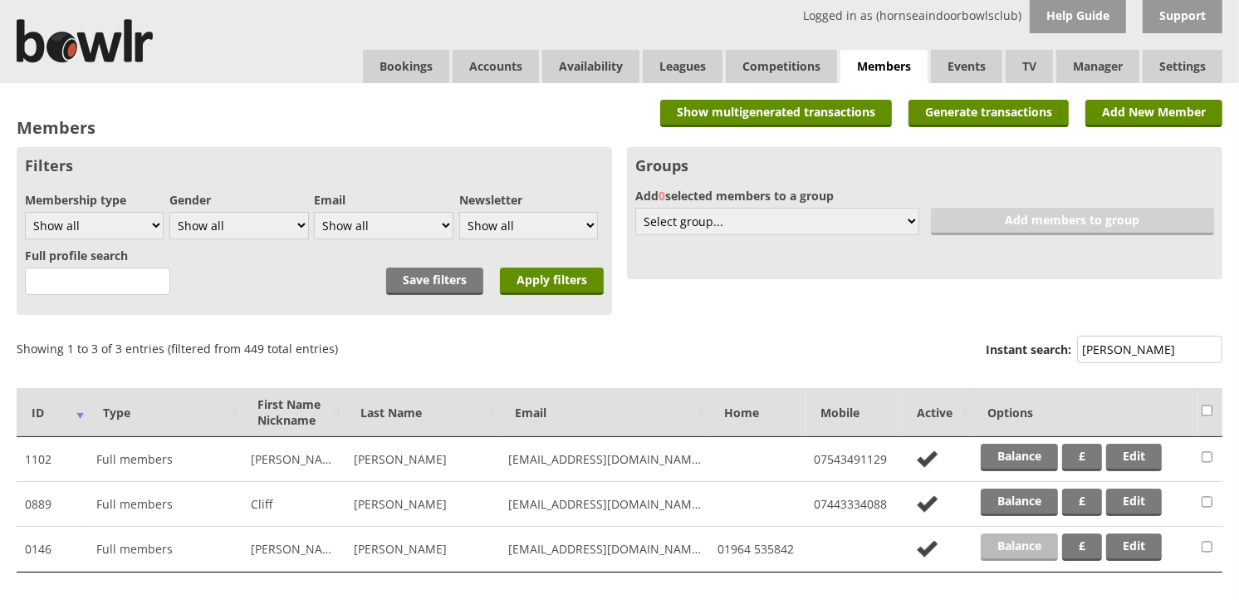
type input "holm"
click at [994, 533] on link "Balance" at bounding box center [1019, 546] width 77 height 27
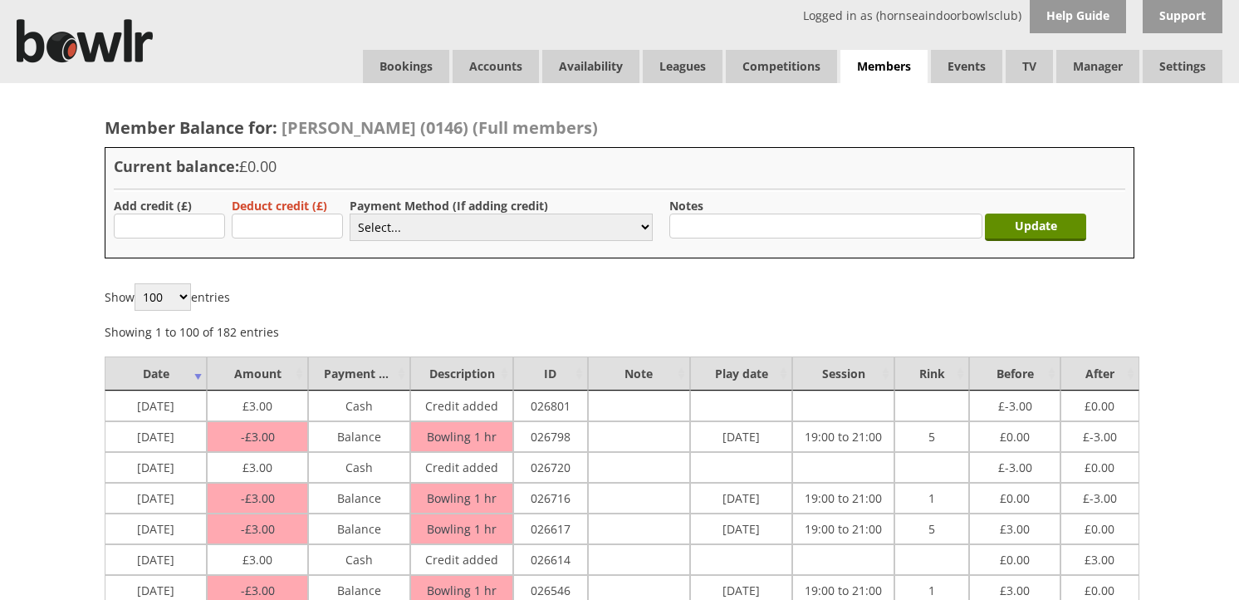
type input "3"
click at [375, 234] on select "Select... Cash Card Cheque Bank Transfer Other Member Card Gift Voucher Balance" at bounding box center [501, 226] width 303 height 27
select select "1"
click at [350, 213] on select "Select... Cash Card Cheque Bank Transfer Other Member Card Gift Voucher Balance" at bounding box center [501, 226] width 303 height 27
click at [1004, 221] on input "Update" at bounding box center [1035, 226] width 101 height 27
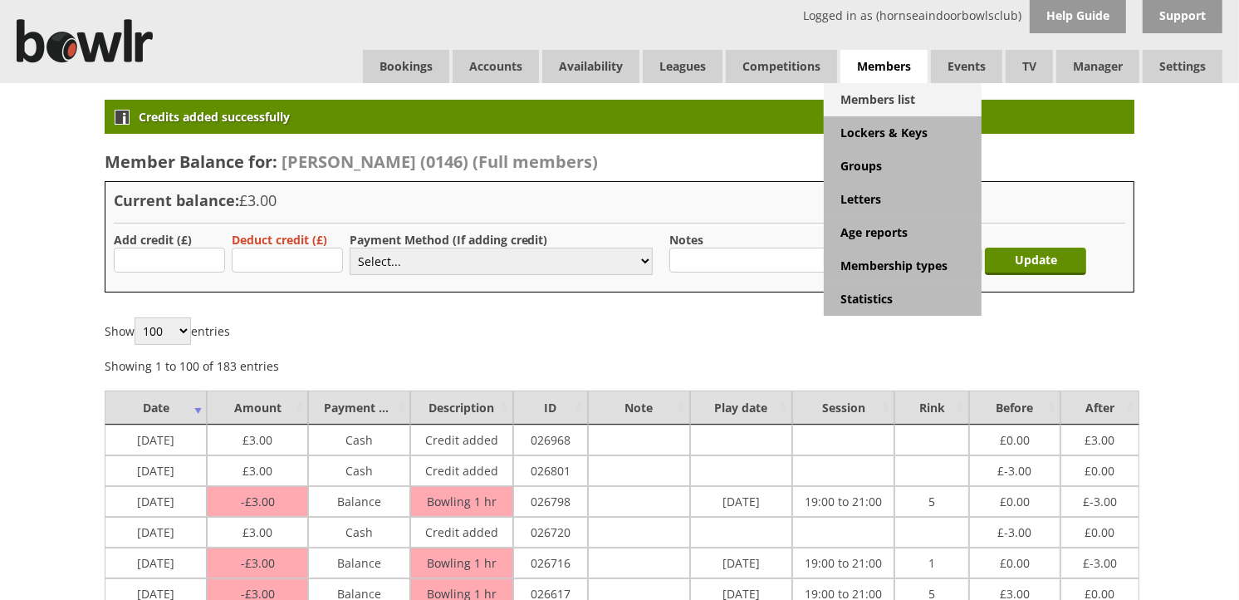
click at [881, 90] on link "Members list" at bounding box center [903, 99] width 158 height 33
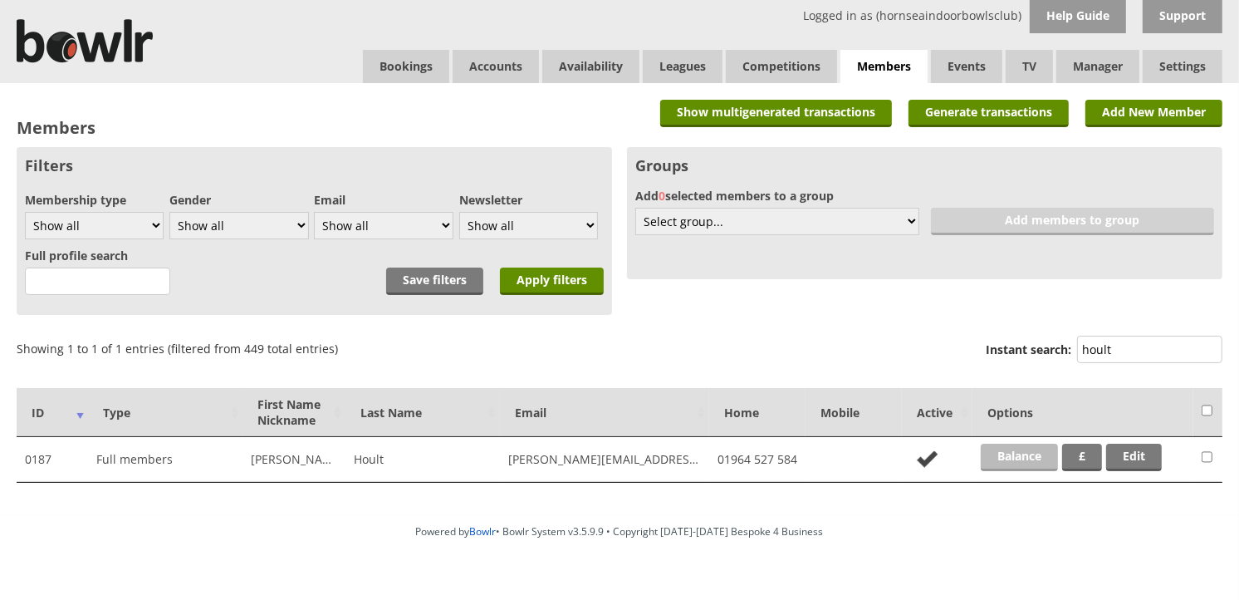
type input "hoult"
click at [1006, 454] on link "Balance" at bounding box center [1019, 457] width 77 height 27
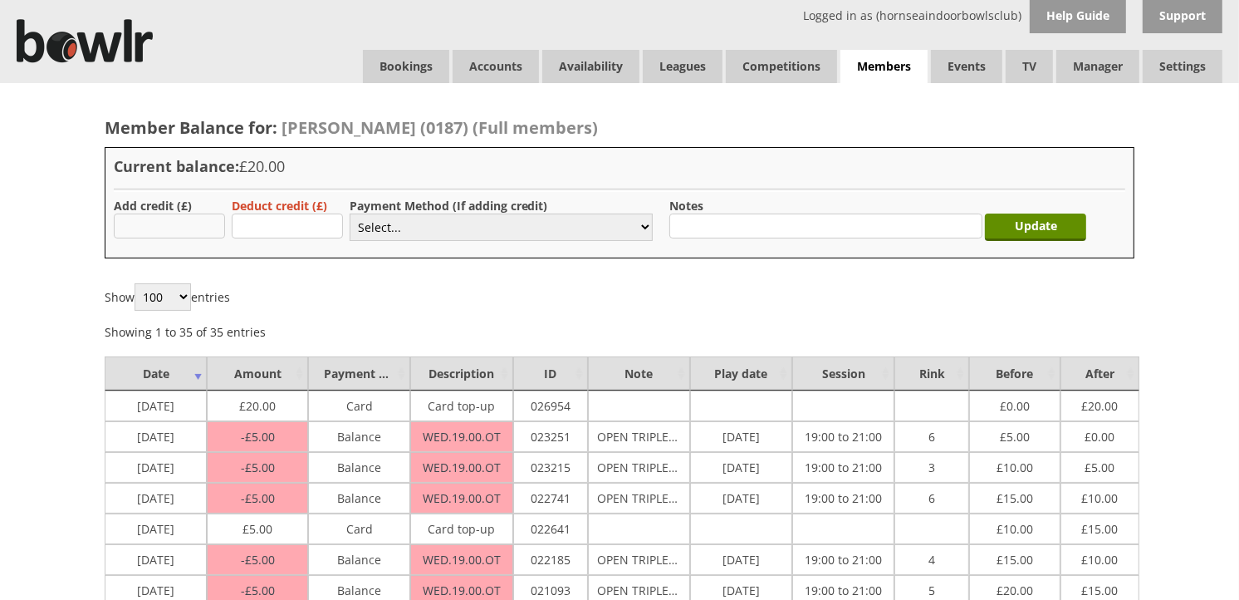
drag, startPoint x: 143, startPoint y: 221, endPoint x: 147, endPoint y: 231, distance: 10.8
click at [143, 221] on input "text" at bounding box center [169, 225] width 111 height 25
type input "3"
drag, startPoint x: 405, startPoint y: 233, endPoint x: 407, endPoint y: 243, distance: 9.5
click at [405, 233] on select "Select... Cash Card Cheque Bank Transfer Other Member Card Gift Voucher Balance" at bounding box center [501, 226] width 303 height 27
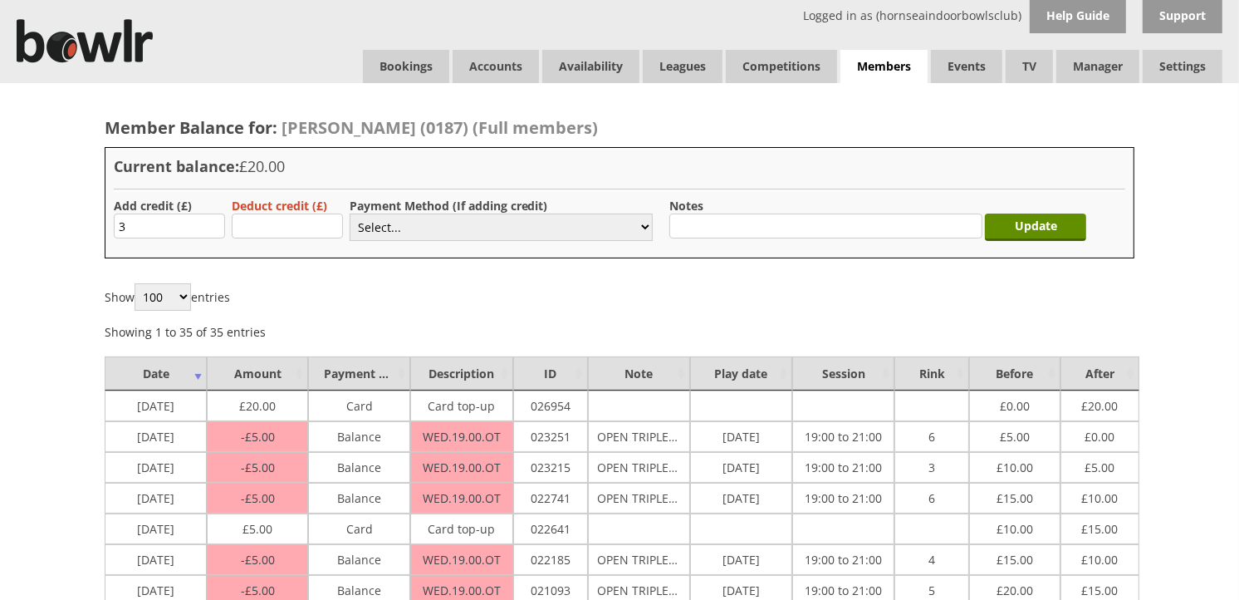
select select "2"
click at [350, 213] on select "Select... Cash Card Cheque Bank Transfer Other Member Card Gift Voucher Balance" at bounding box center [501, 226] width 303 height 27
click at [1035, 233] on input "Update" at bounding box center [1035, 226] width 101 height 27
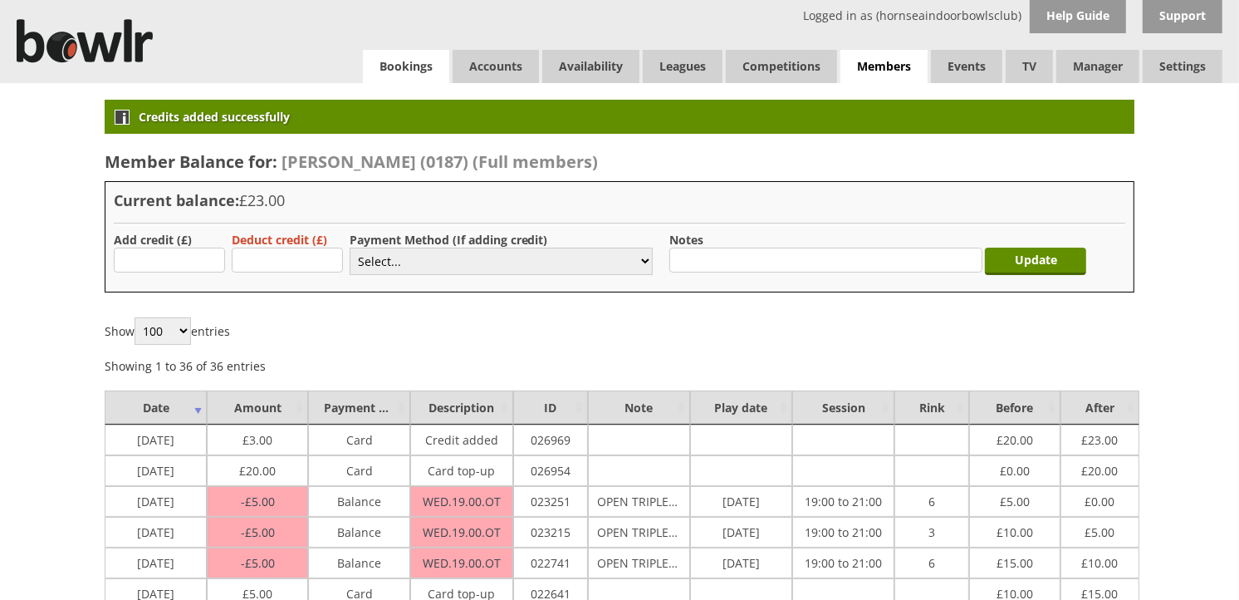
click at [415, 66] on link "Bookings" at bounding box center [406, 66] width 86 height 33
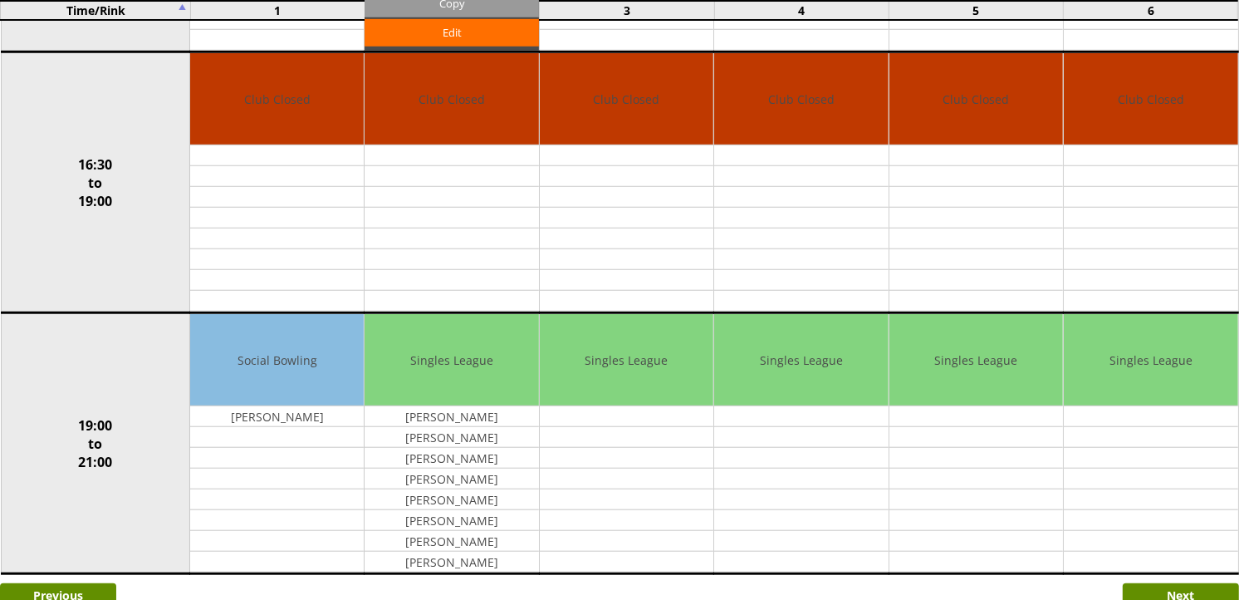
scroll to position [1344, 0]
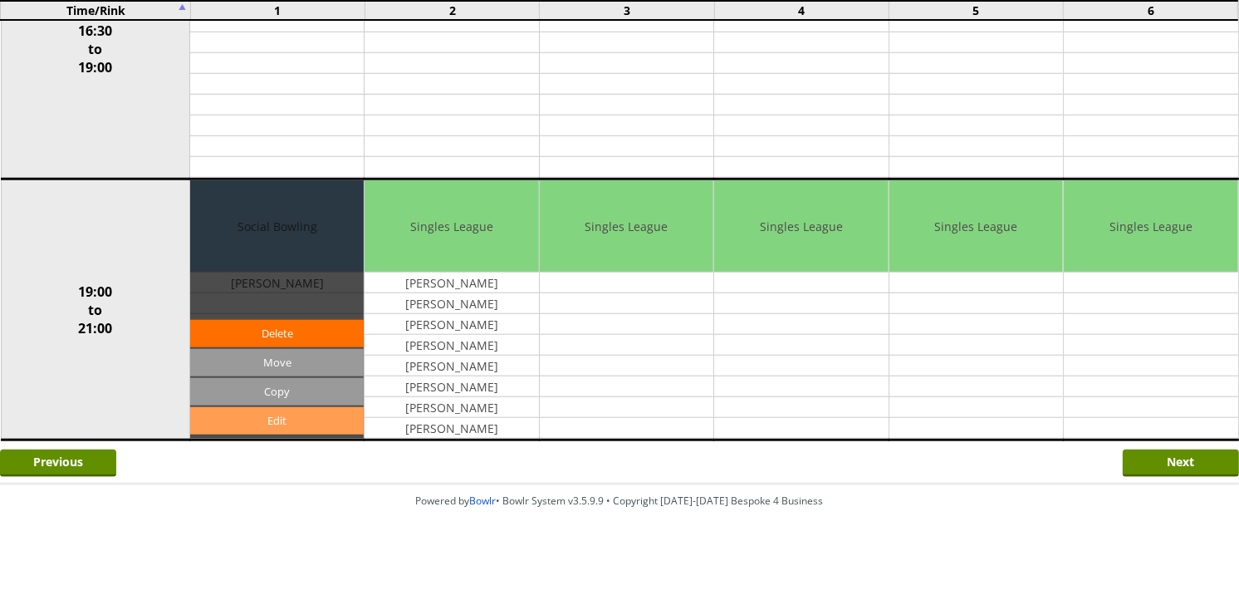
click at [287, 411] on link "Edit" at bounding box center [277, 420] width 174 height 27
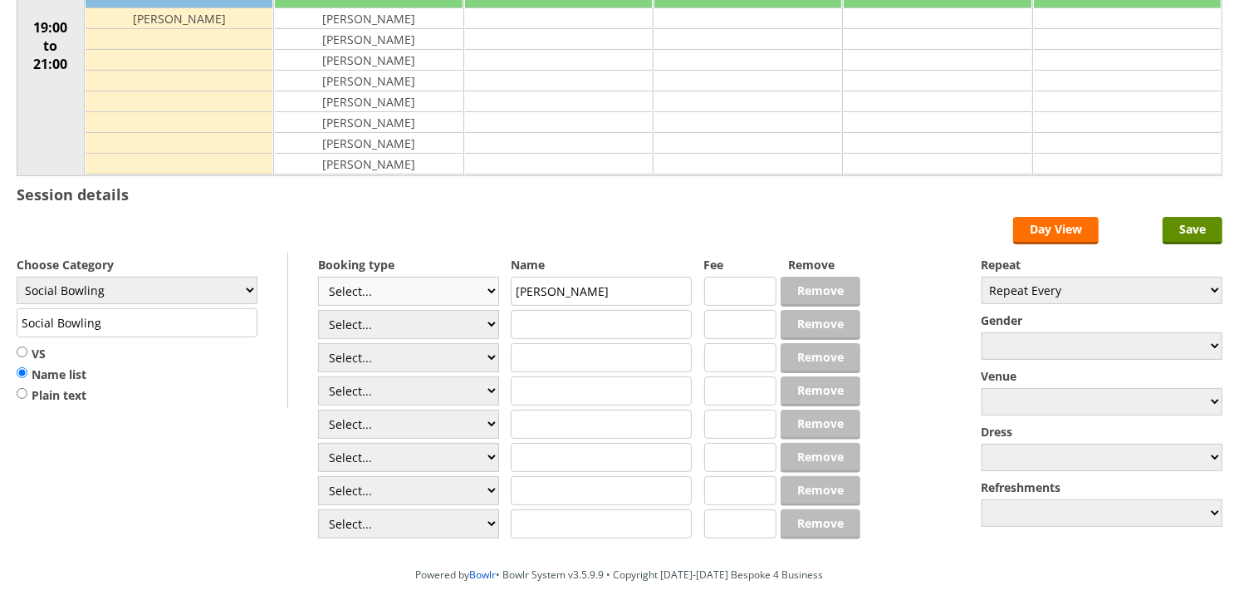
click at [384, 302] on select "Select... Club Competition (Member) Club Competition (Visitor) National (Member…" at bounding box center [408, 291] width 181 height 29
select select "1_54"
click at [318, 277] on select "Select... Club Competition (Member) Club Competition (Visitor) National (Member…" at bounding box center [408, 291] width 181 height 29
type input "3.0000"
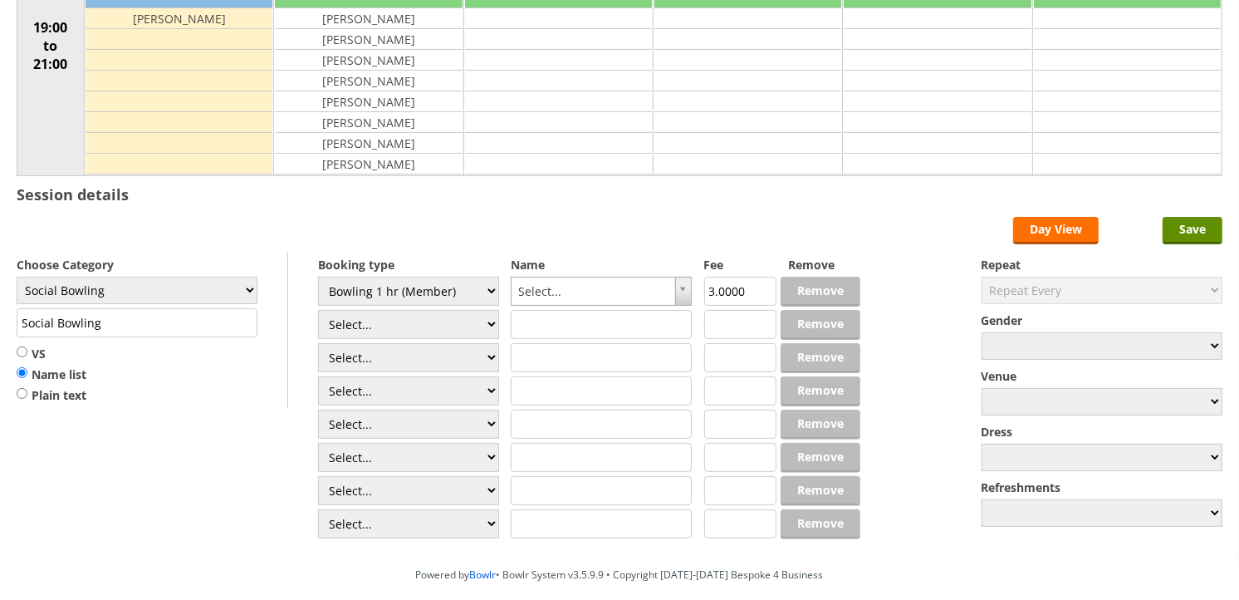
click at [368, 341] on div "Select... Club Competition (Member) Club Competition (Visitor) National (Member…" at bounding box center [408, 410] width 181 height 266
click at [368, 336] on select "Select... Club Competition (Member) Club Competition (Visitor) National (Member…" at bounding box center [408, 324] width 181 height 29
select select "1_54"
click at [318, 311] on select "Select... Club Competition (Member) Club Competition (Visitor) National (Member…" at bounding box center [408, 324] width 181 height 29
type input "3.0000"
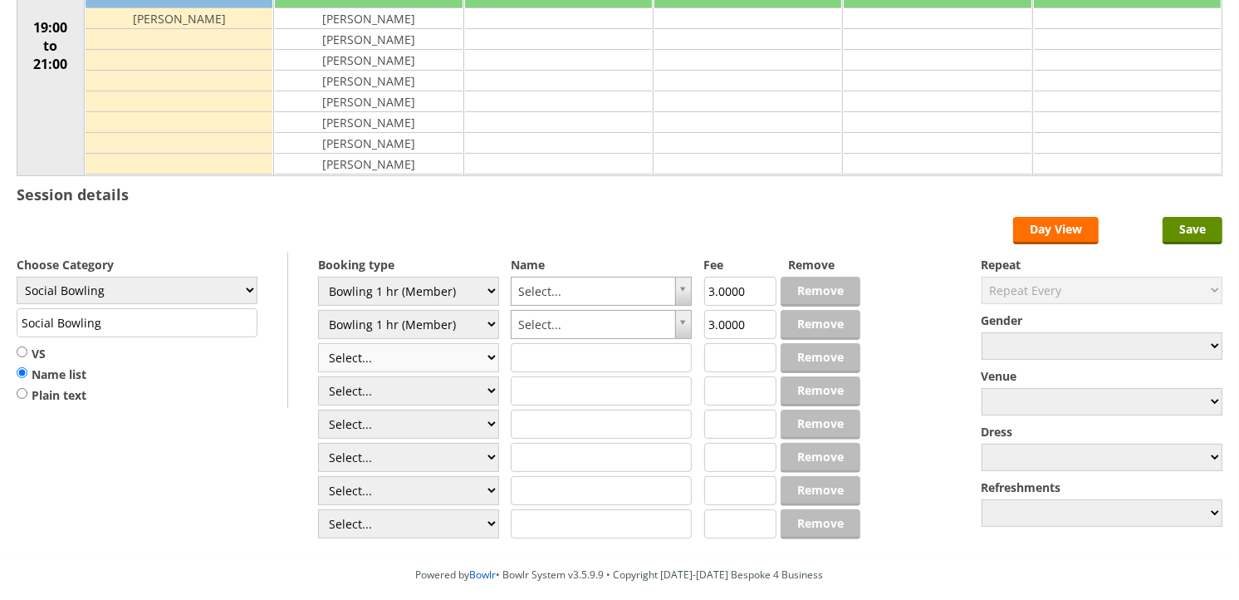
click at [377, 351] on select "Select... Club Competition (Member) Club Competition (Visitor) National (Member…" at bounding box center [408, 357] width 181 height 29
select select "1_54"
click at [318, 344] on select "Select... Club Competition (Member) Club Competition (Visitor) National (Member…" at bounding box center [408, 357] width 181 height 29
type input "3.0000"
click at [379, 389] on select "Select... Club Competition (Member) Club Competition (Visitor) National (Member…" at bounding box center [408, 390] width 181 height 29
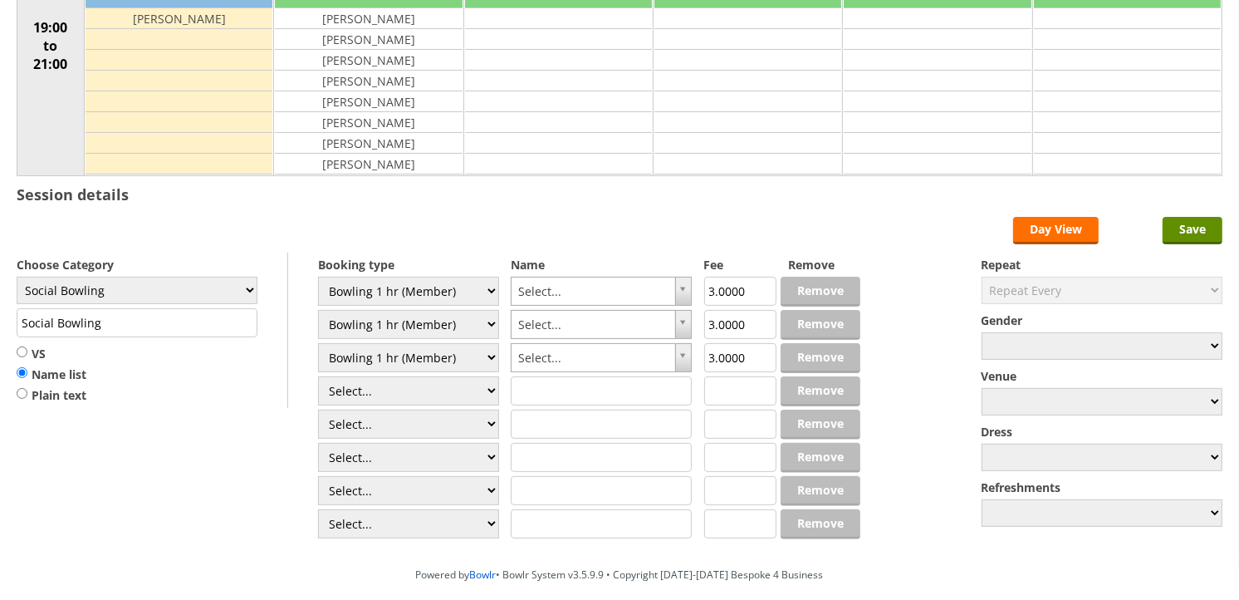
select select "1_54"
click at [318, 377] on select "Select... Club Competition (Member) Club Competition (Visitor) National (Member…" at bounding box center [408, 390] width 181 height 29
type input "3.0000"
click at [370, 429] on select "Select... Club Competition (Member) Club Competition (Visitor) National (Member…" at bounding box center [408, 424] width 181 height 29
select select "1_54"
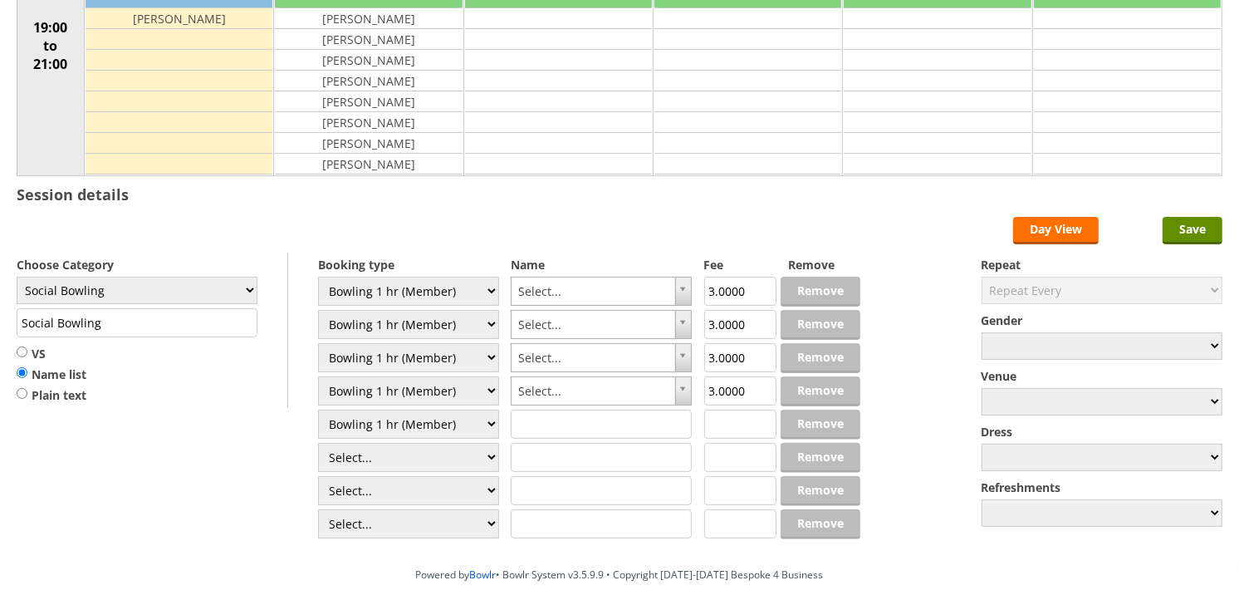
click at [318, 410] on select "Select... Club Competition (Member) Club Competition (Visitor) National (Member…" at bounding box center [408, 424] width 181 height 29
type input "3.0000"
click at [375, 444] on select "Select... Club Competition (Member) Club Competition (Visitor) National (Member…" at bounding box center [408, 457] width 181 height 29
select select "1_54"
click at [318, 444] on select "Select... Club Competition (Member) Club Competition (Visitor) National (Member…" at bounding box center [408, 457] width 181 height 29
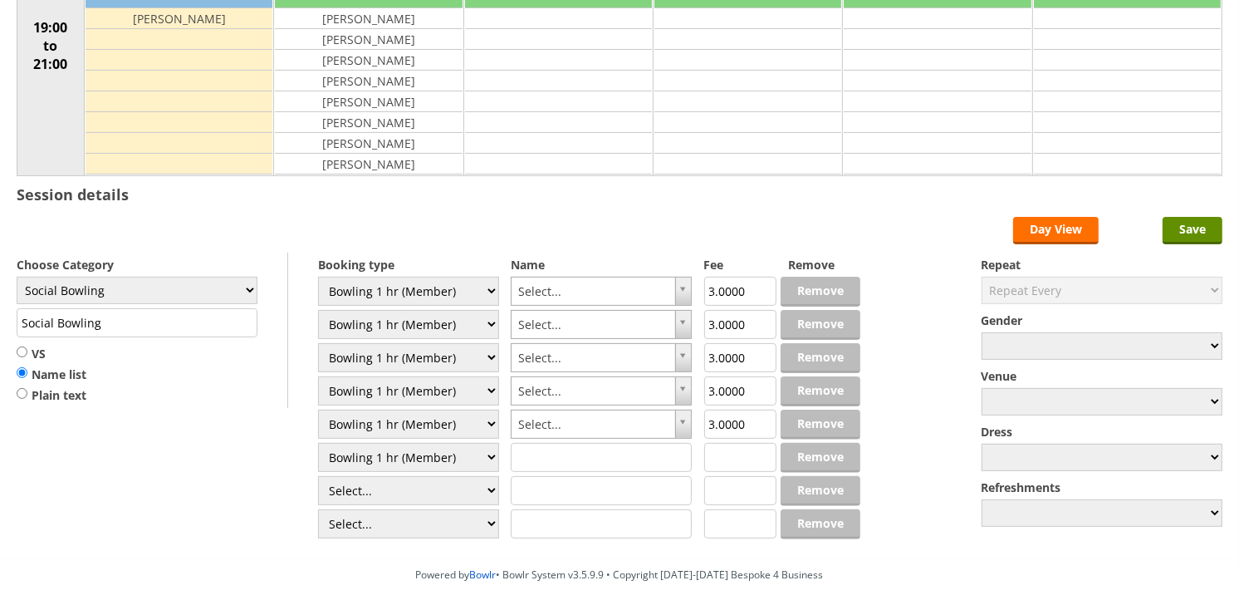
type input "3.0000"
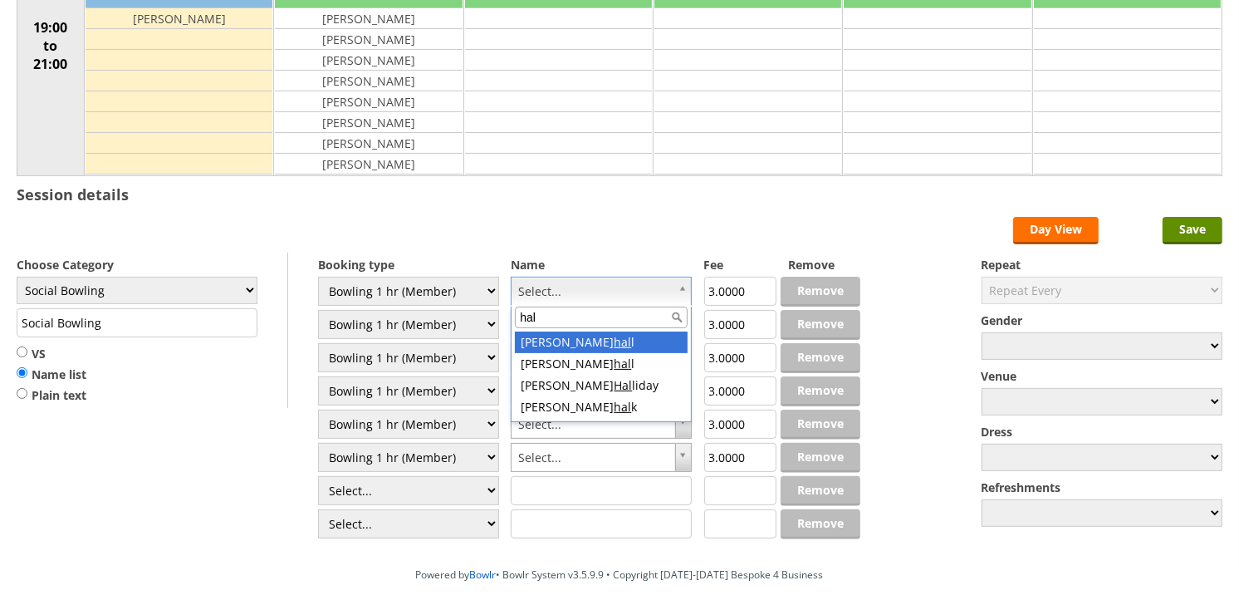
type input "hall"
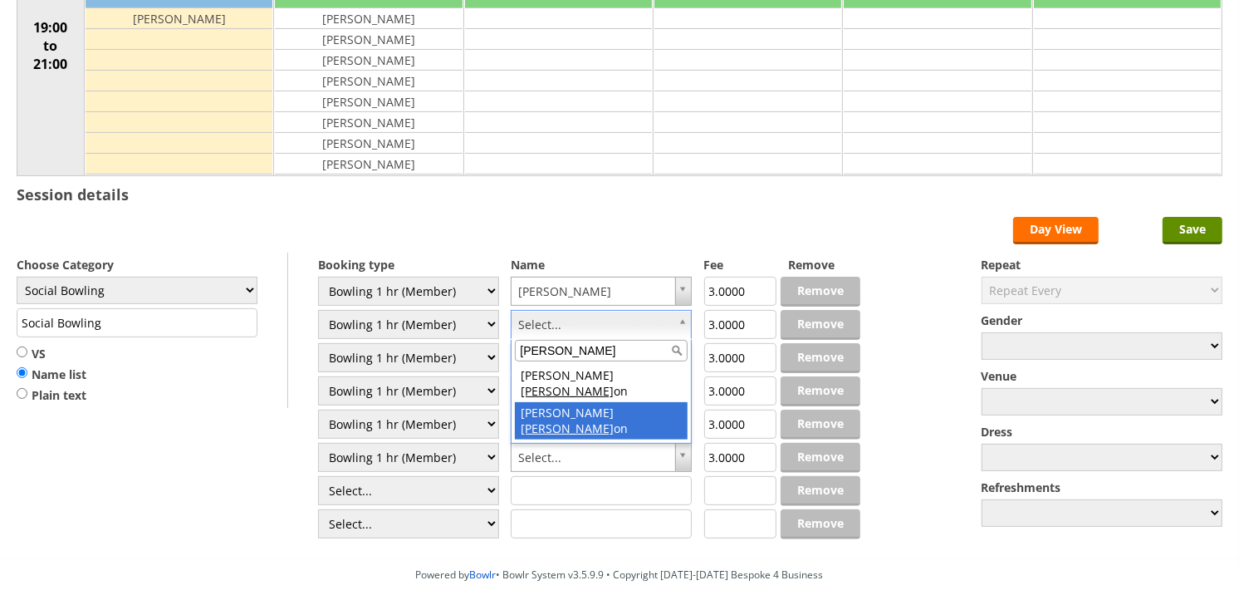
type input "sutt"
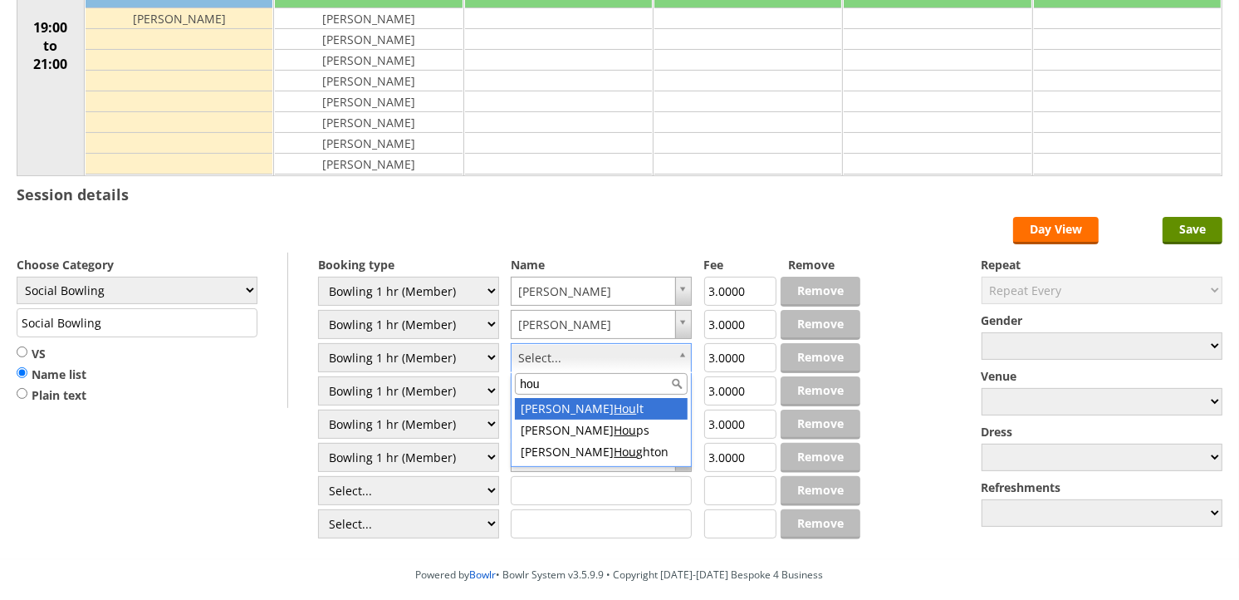
type input "hou"
drag, startPoint x: 571, startPoint y: 402, endPoint x: 567, endPoint y: 386, distance: 16.1
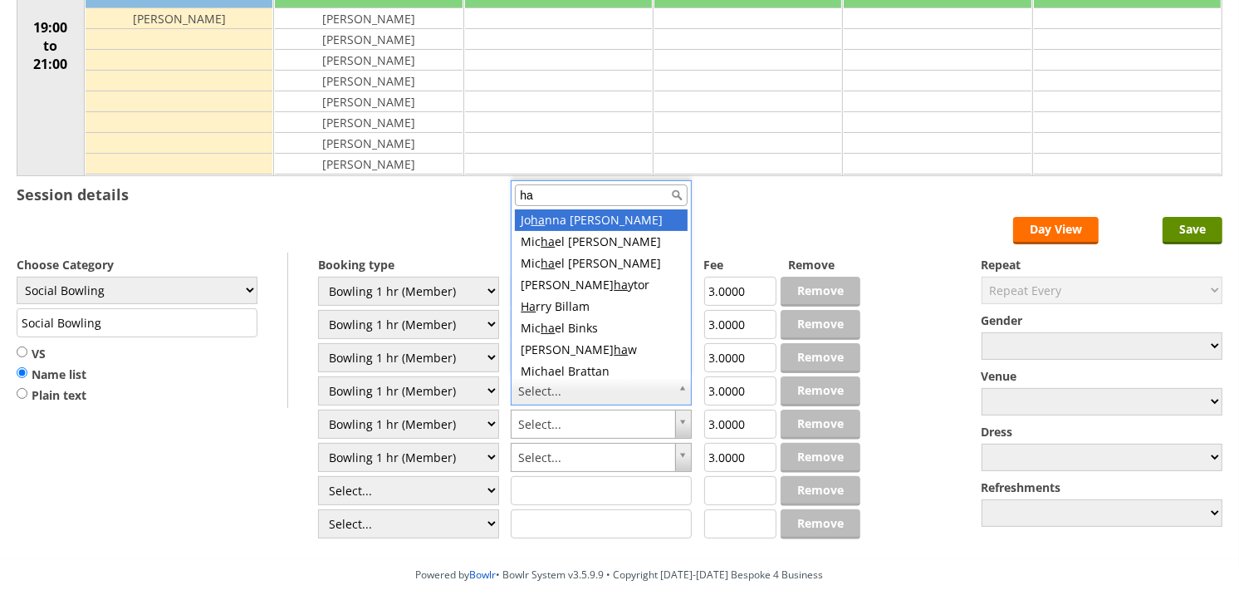
type input "hai"
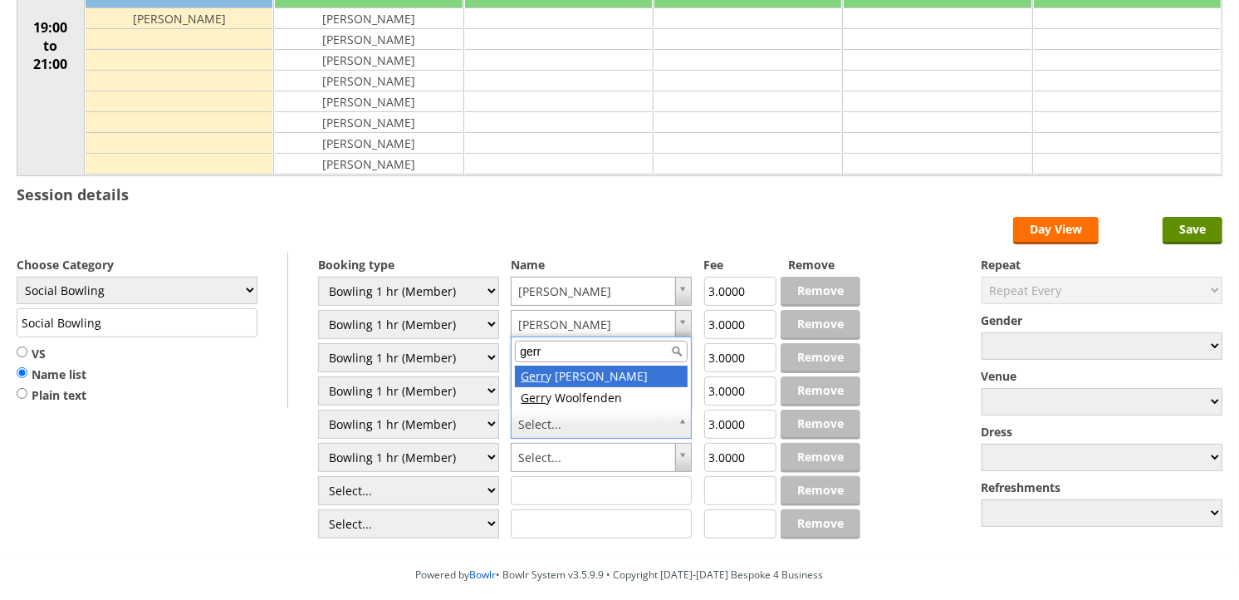
type input "gerr"
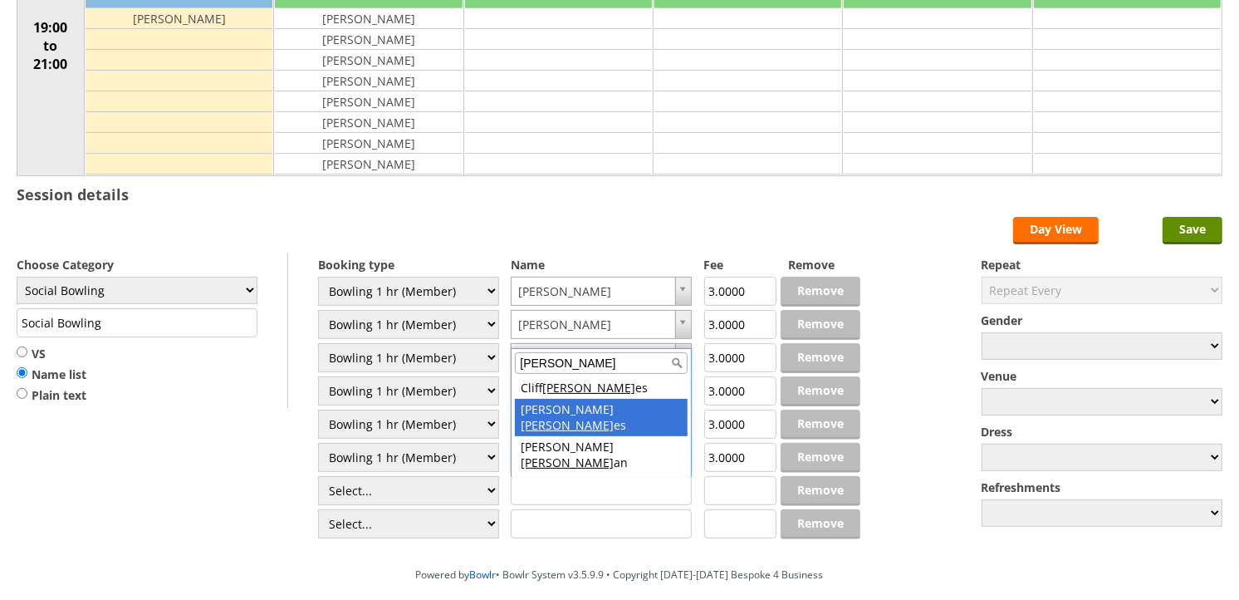
type input "holm"
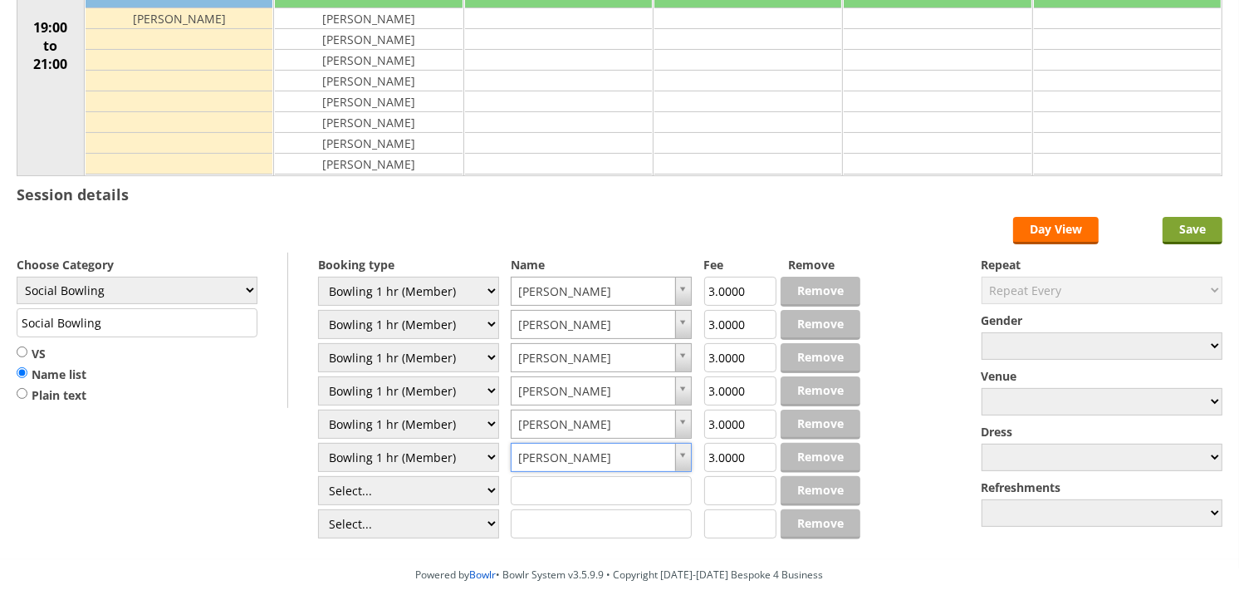
click at [1203, 234] on input "Save" at bounding box center [1193, 230] width 60 height 27
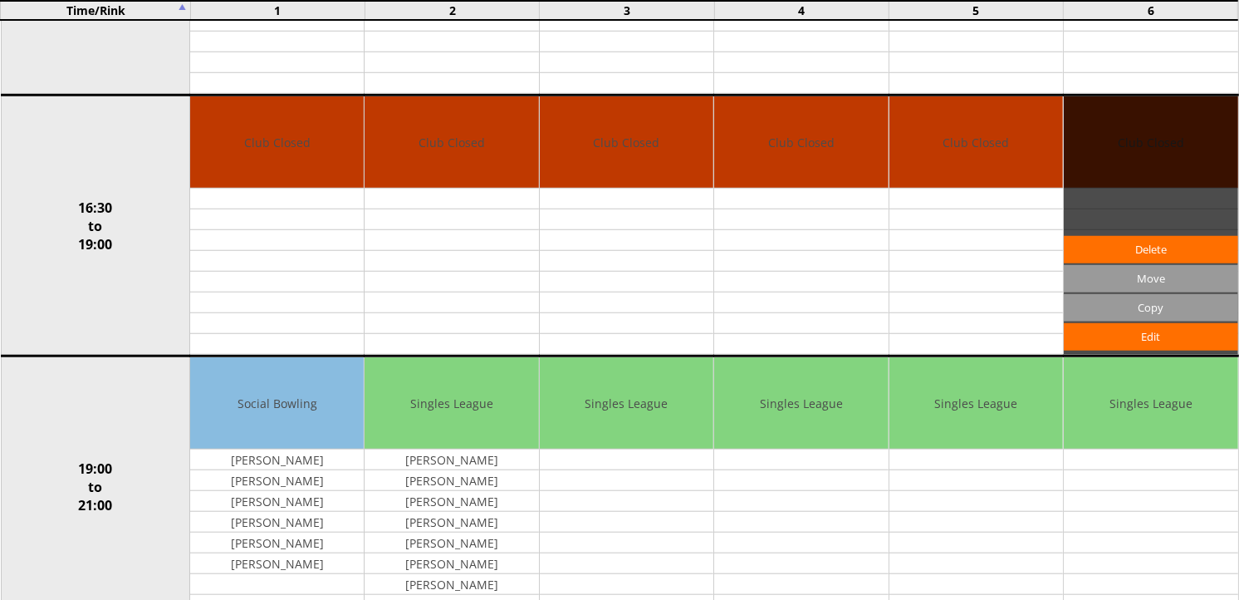
scroll to position [1200, 0]
